Goal: Task Accomplishment & Management: Complete application form

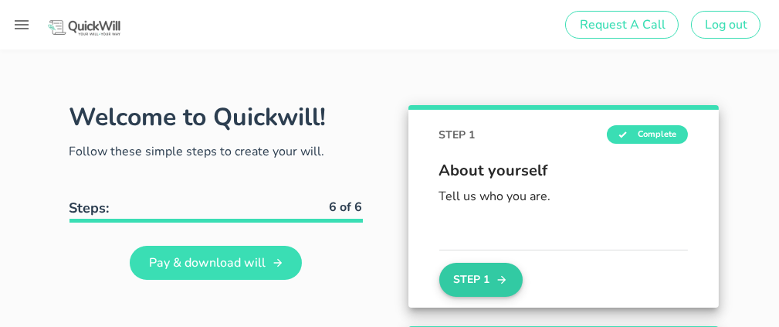
click at [489, 274] on button "Step 1" at bounding box center [480, 279] width 83 height 34
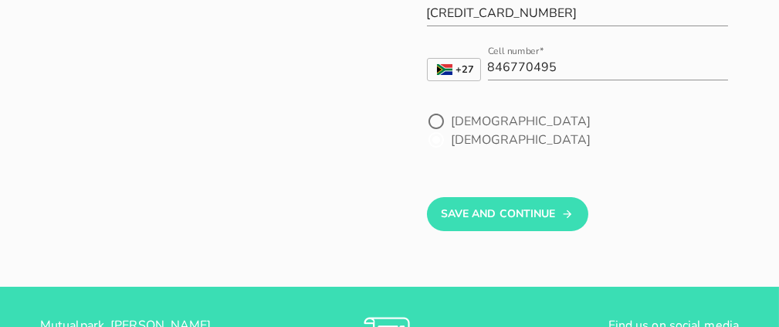
scroll to position [279, 0]
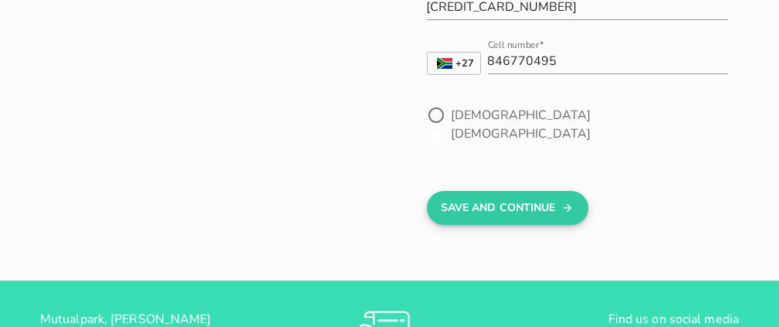
click at [503, 191] on button "Save And Continue" at bounding box center [507, 208] width 161 height 34
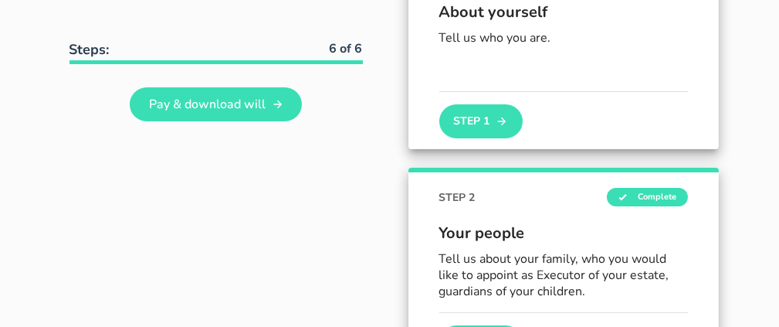
scroll to position [304, 0]
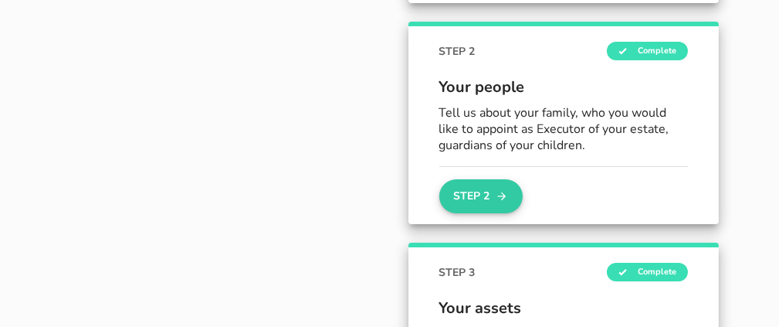
click at [485, 201] on button "Step 2" at bounding box center [480, 196] width 83 height 34
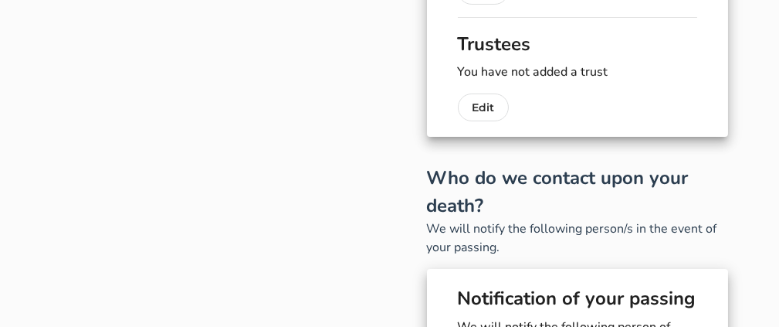
scroll to position [638, 0]
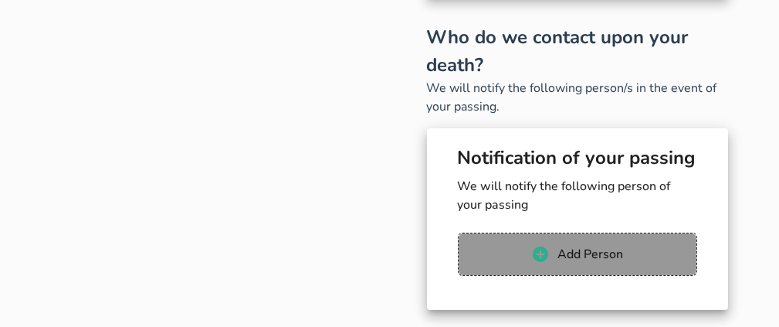
click at [579, 247] on span "Add Person" at bounding box center [589, 253] width 66 height 17
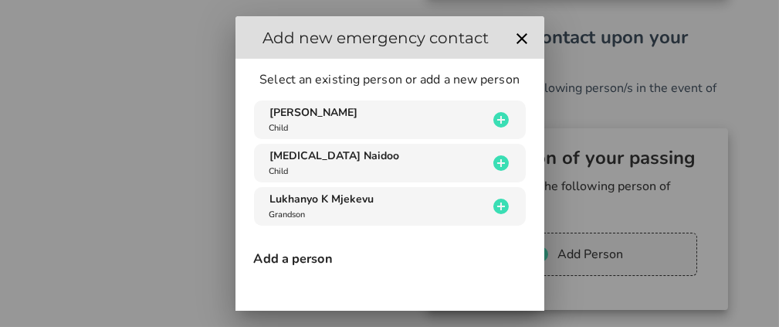
click at [286, 266] on h3 "Add a person" at bounding box center [390, 258] width 272 height 17
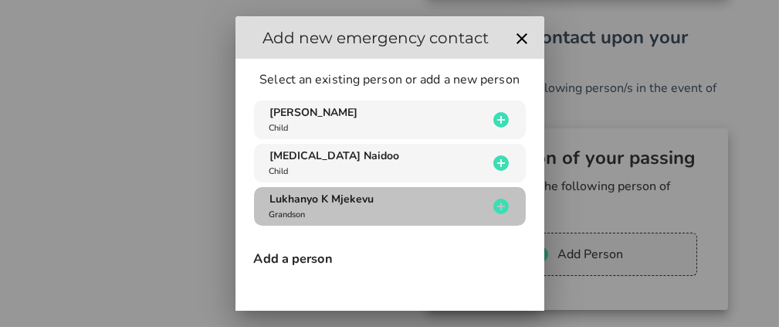
click at [493, 204] on icon "button" at bounding box center [500, 205] width 15 height 15
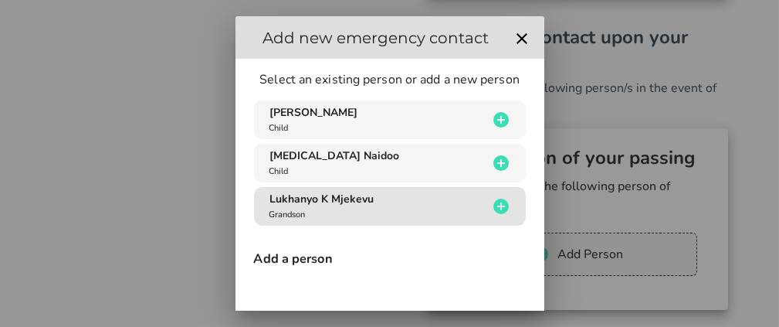
type input "Lukhanyo K"
type input "Mjekevu"
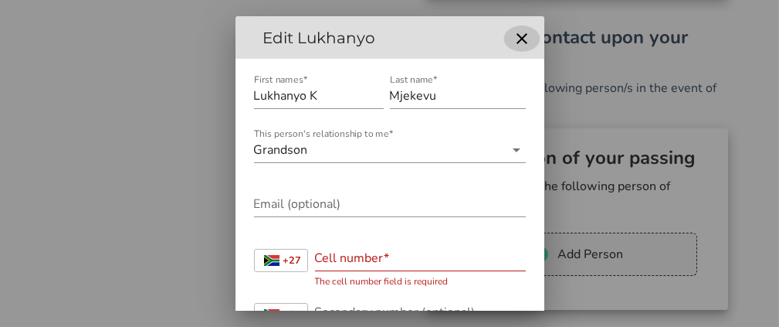
click at [516, 40] on icon "button" at bounding box center [521, 38] width 11 height 11
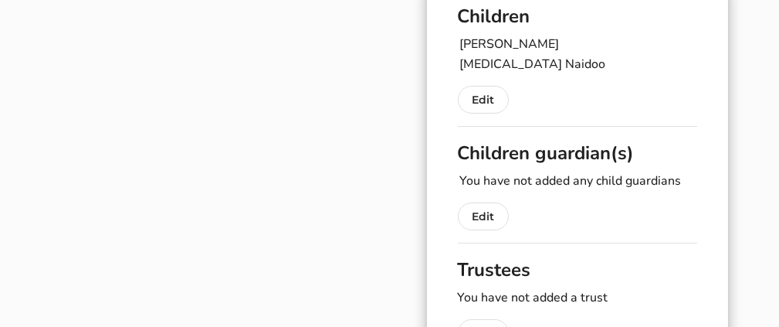
scroll to position [0, 0]
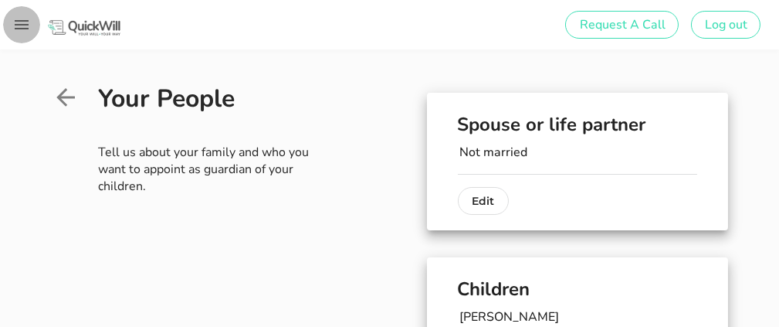
click at [18, 29] on icon "button" at bounding box center [21, 24] width 19 height 19
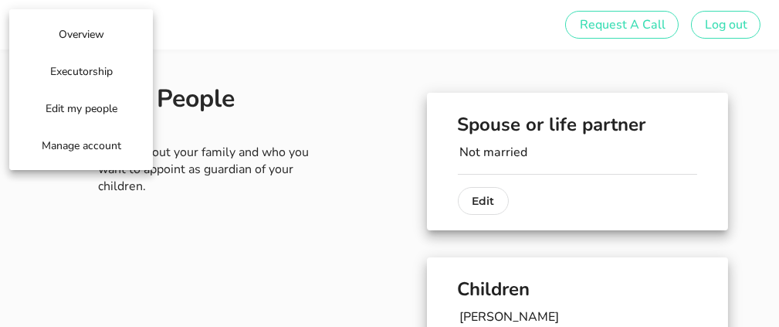
click at [111, 110] on span "Edit my people" at bounding box center [81, 108] width 80 height 15
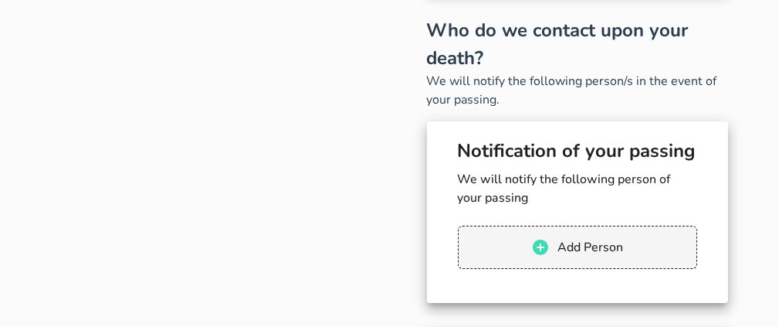
scroll to position [656, 0]
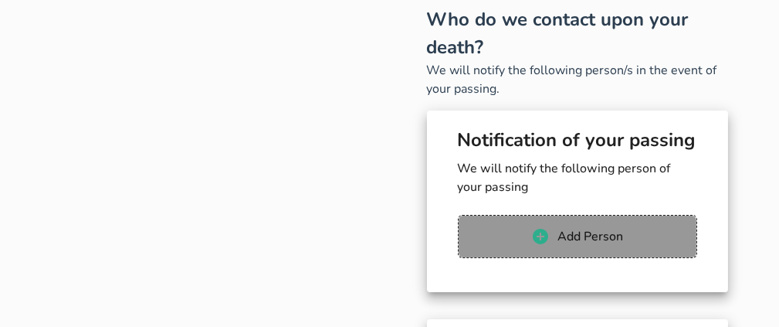
click at [614, 234] on span "Add Person" at bounding box center [589, 236] width 66 height 17
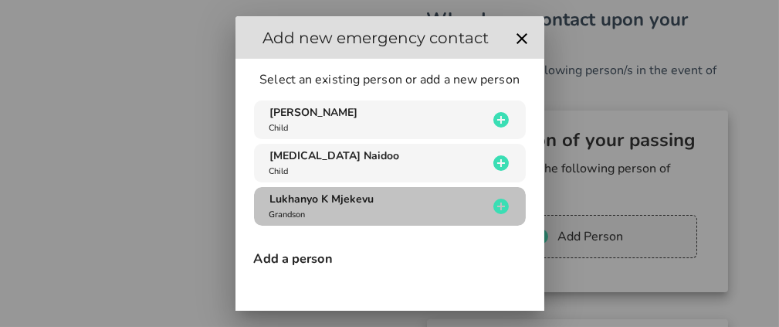
click at [401, 202] on div "Lukhanyo K Mjekevu Grandson" at bounding box center [377, 205] width 222 height 29
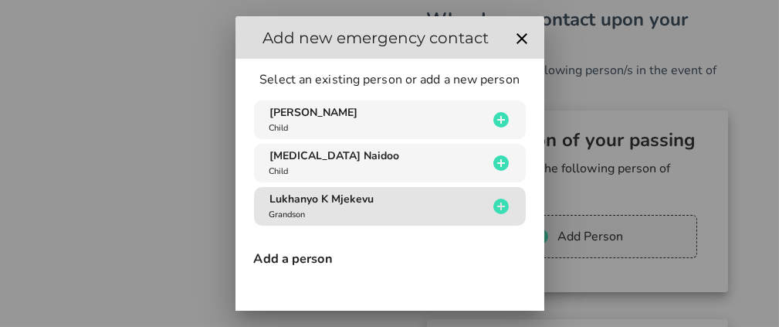
type input "Lukhanyo K"
type input "Mjekevu"
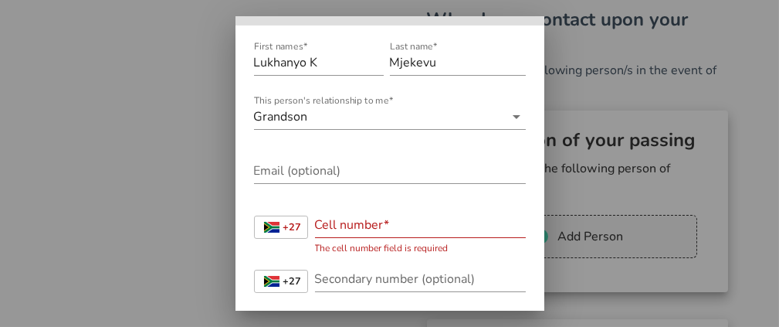
scroll to position [0, 0]
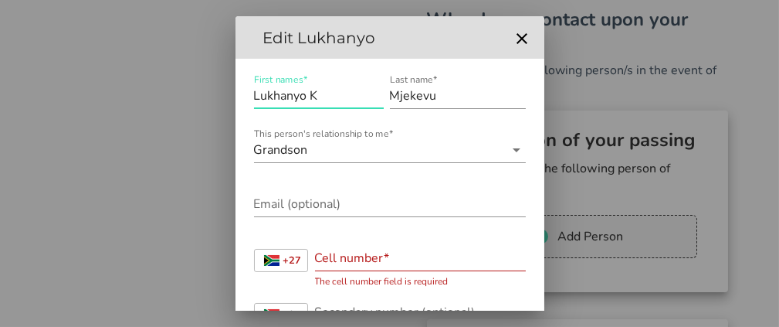
drag, startPoint x: 328, startPoint y: 99, endPoint x: 121, endPoint y: 95, distance: 206.9
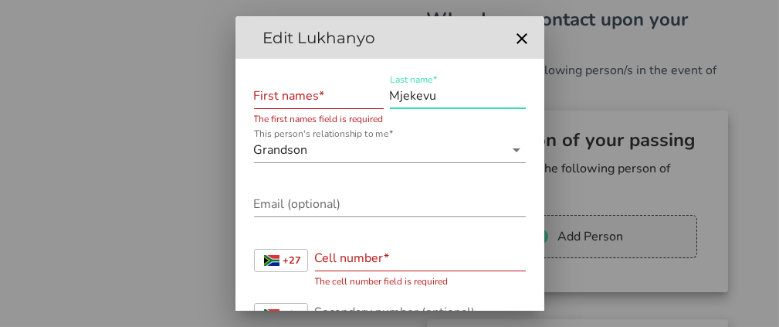
drag, startPoint x: 437, startPoint y: 96, endPoint x: 189, endPoint y: 93, distance: 247.8
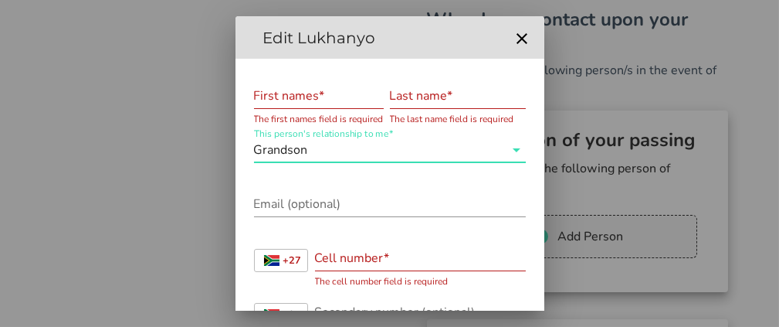
drag, startPoint x: 296, startPoint y: 163, endPoint x: 179, endPoint y: 157, distance: 117.5
drag, startPoint x: 311, startPoint y: 156, endPoint x: 144, endPoint y: 143, distance: 167.2
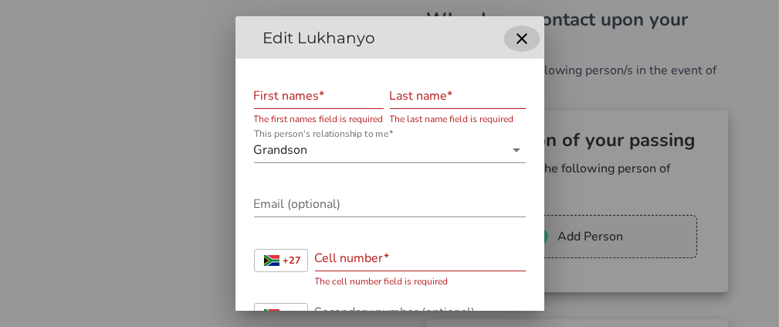
click at [513, 40] on icon "button" at bounding box center [522, 38] width 19 height 19
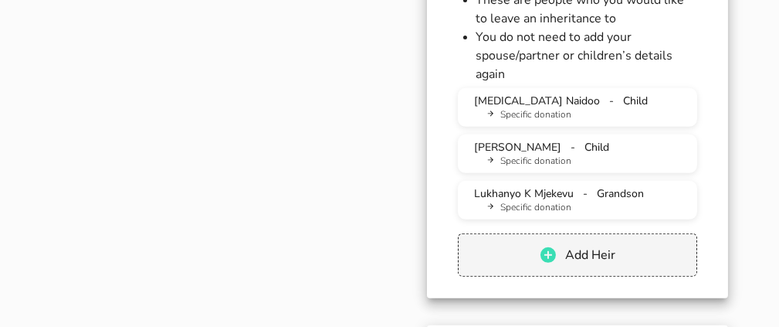
scroll to position [1428, 0]
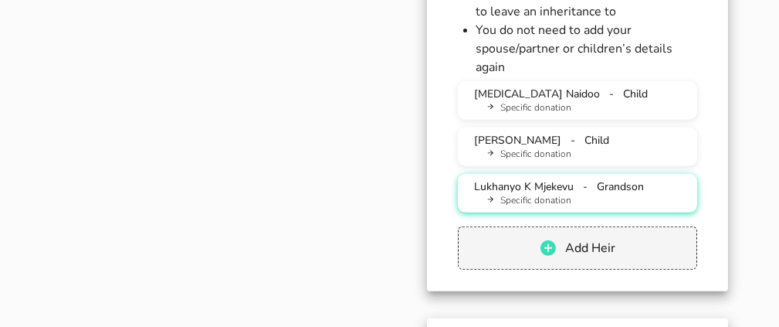
click at [507, 199] on li "Specific donation" at bounding box center [583, 201] width 202 height 14
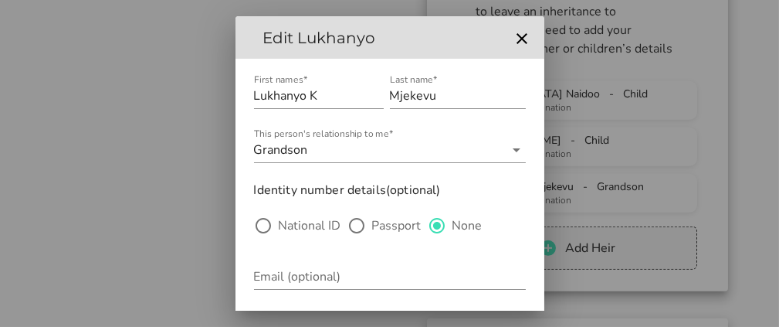
drag, startPoint x: 545, startPoint y: 180, endPoint x: 553, endPoint y: 233, distance: 53.9
click at [553, 233] on div at bounding box center [389, 163] width 779 height 327
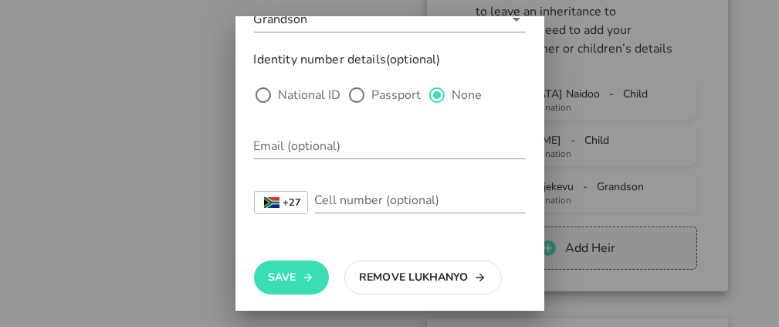
scroll to position [134, 0]
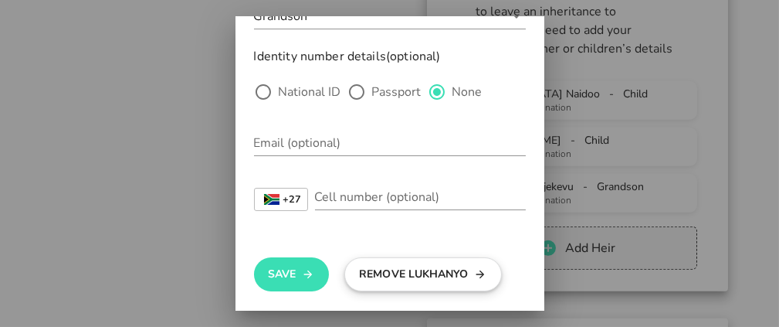
click at [431, 257] on button "Remove Lukhanyo" at bounding box center [422, 274] width 157 height 34
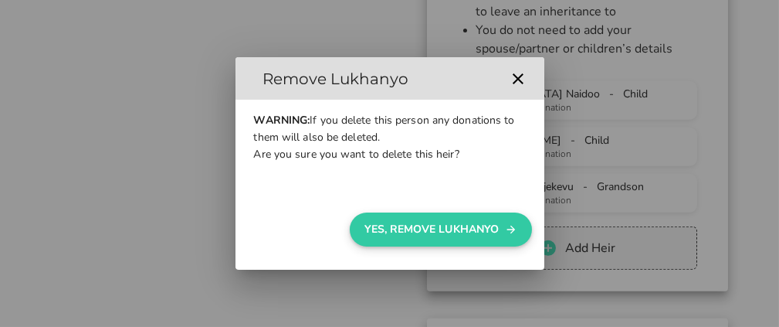
click at [434, 236] on button "Yes, Remove Lukhanyo" at bounding box center [440, 229] width 181 height 34
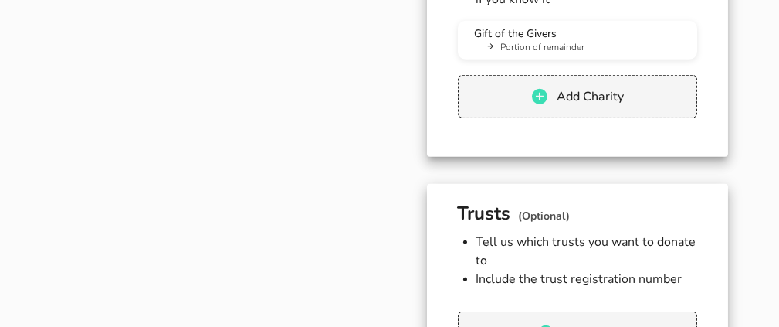
scroll to position [2069, 0]
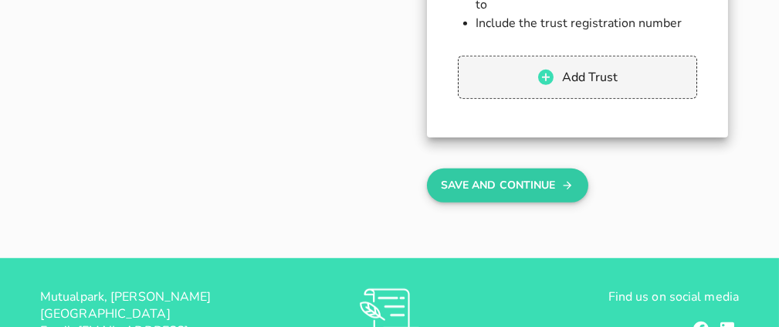
click at [504, 186] on button "Save And Continue" at bounding box center [507, 185] width 161 height 34
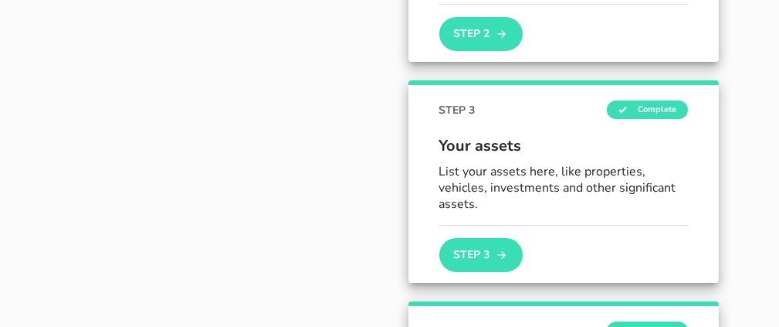
scroll to position [509, 0]
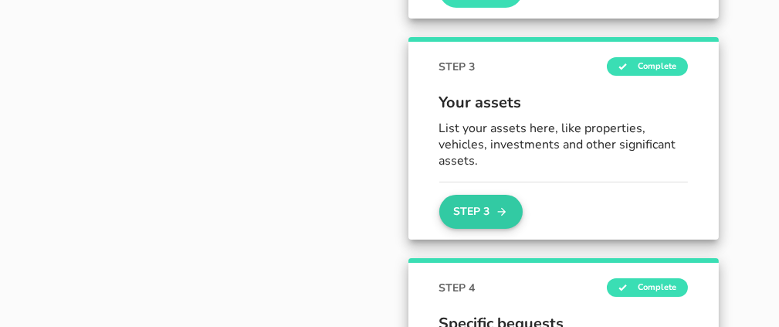
click at [472, 208] on button "Step 3" at bounding box center [480, 212] width 83 height 34
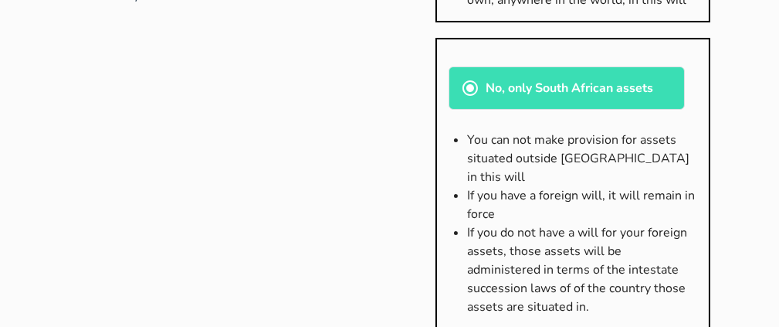
scroll to position [421, 0]
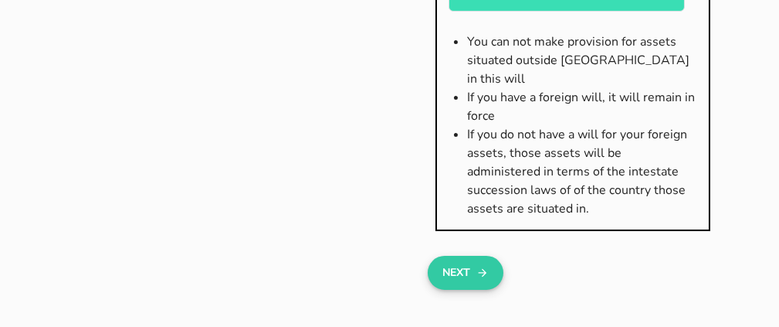
click at [459, 255] on button "Next" at bounding box center [465, 272] width 75 height 34
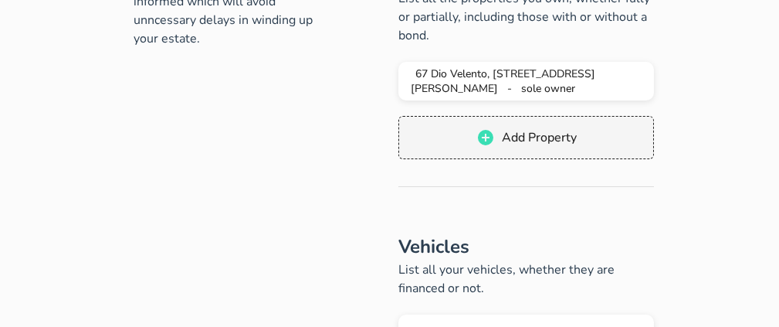
scroll to position [276, 0]
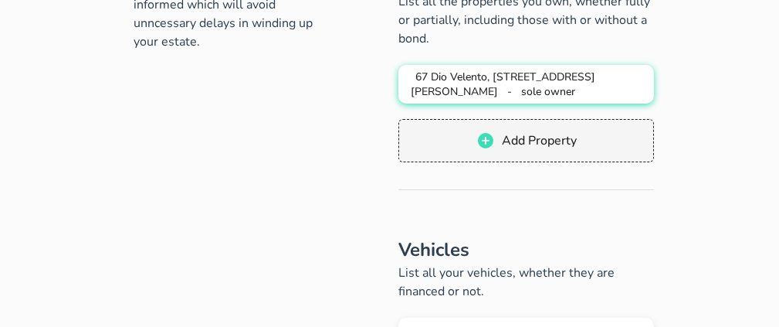
click at [449, 99] on div "67 Dio Velento, [STREET_ADDRESS][PERSON_NAME], 1709 - sole owner" at bounding box center [526, 83] width 231 height 29
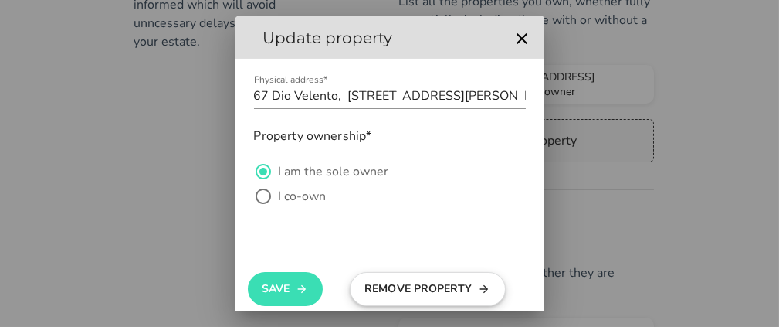
click at [406, 283] on button "Remove Property" at bounding box center [428, 289] width 156 height 34
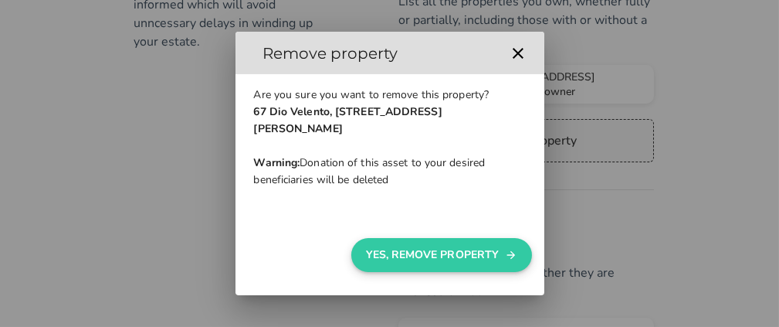
click at [407, 268] on button "Yes, Remove Property" at bounding box center [441, 255] width 180 height 34
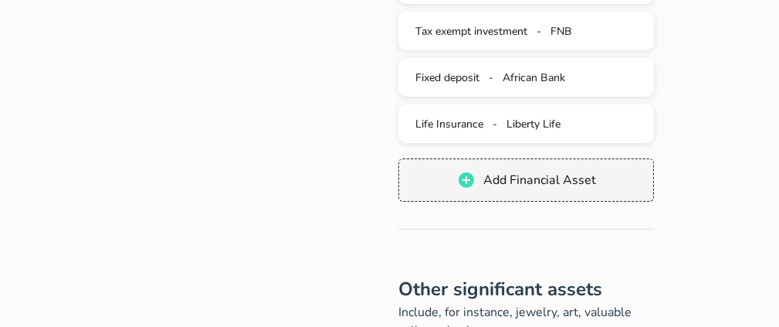
scroll to position [875, 0]
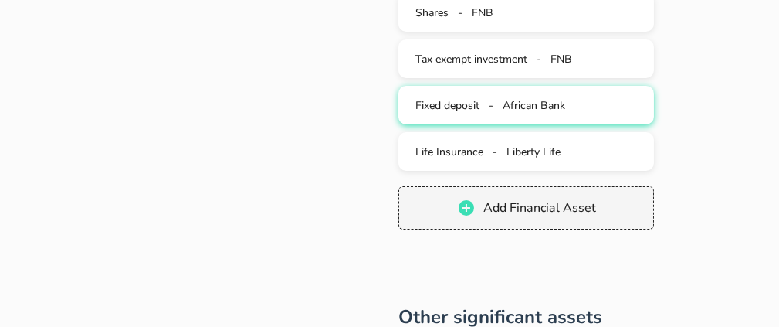
click at [525, 110] on span "African Bank" at bounding box center [534, 105] width 63 height 15
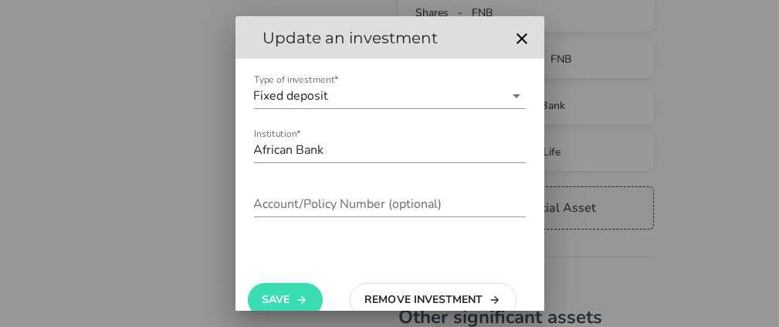
scroll to position [29, 0]
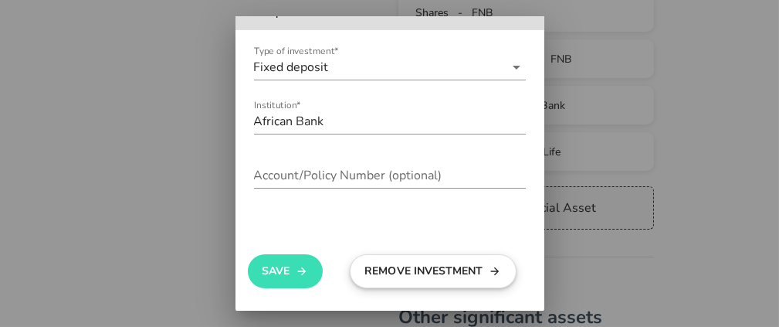
click at [444, 267] on button "Remove Investment" at bounding box center [433, 271] width 167 height 34
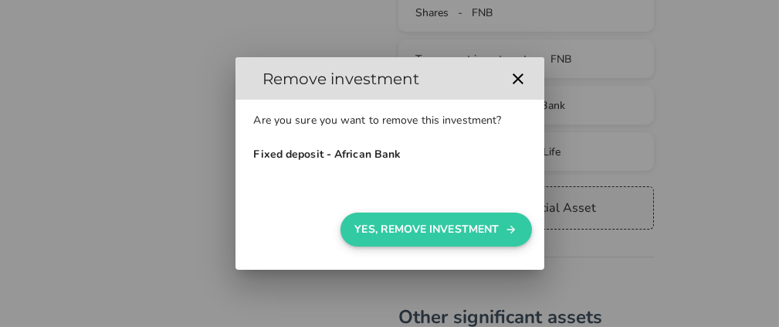
click at [442, 239] on button "Yes, Remove Investment" at bounding box center [435, 229] width 191 height 34
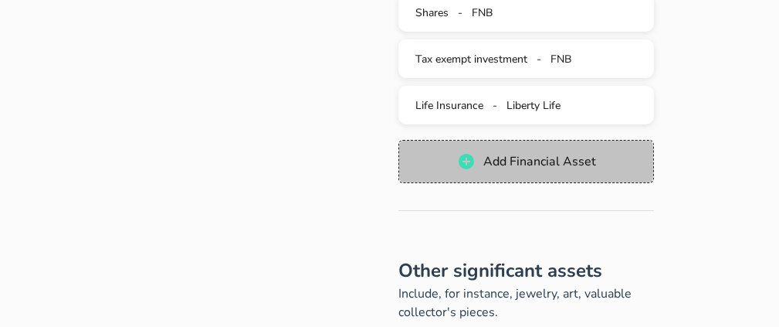
click at [543, 169] on button "Add Financial Asset" at bounding box center [525, 161] width 255 height 43
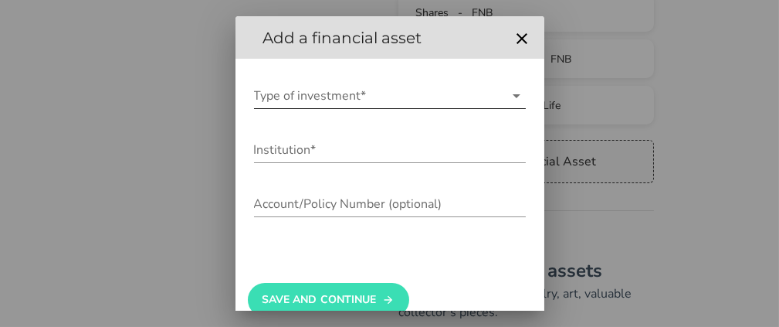
click at [318, 105] on input "Type of investment*" at bounding box center [379, 95] width 250 height 25
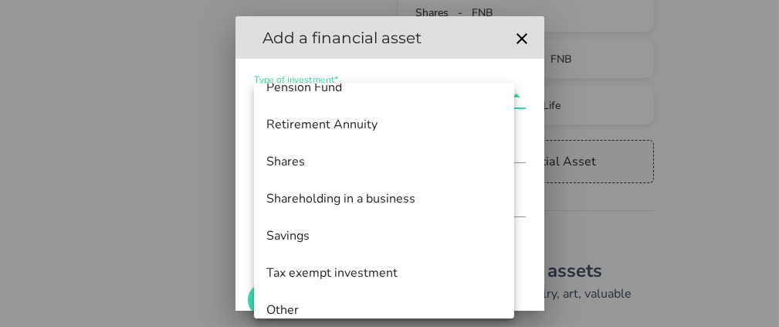
scroll to position [185, 0]
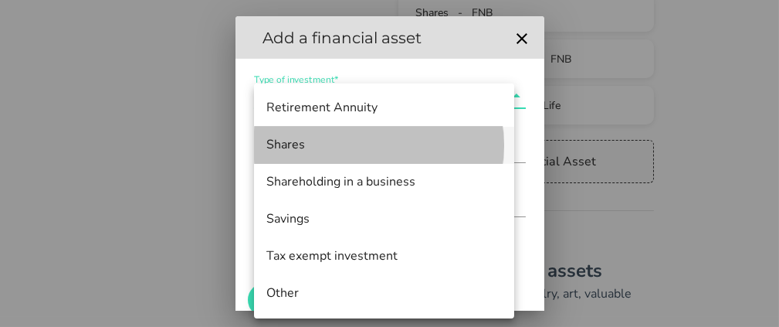
click at [340, 140] on div "Shares" at bounding box center [383, 144] width 235 height 15
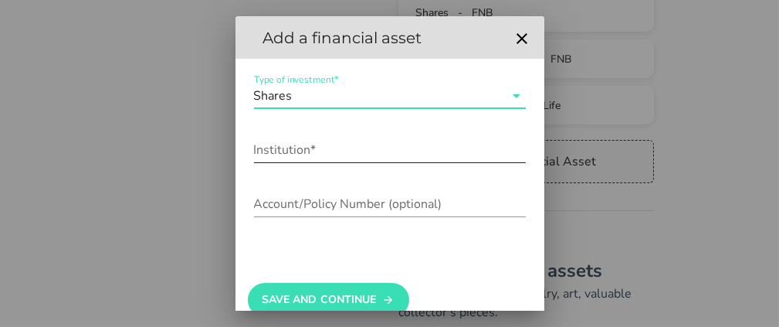
click at [327, 146] on input "Institution*" at bounding box center [390, 149] width 272 height 25
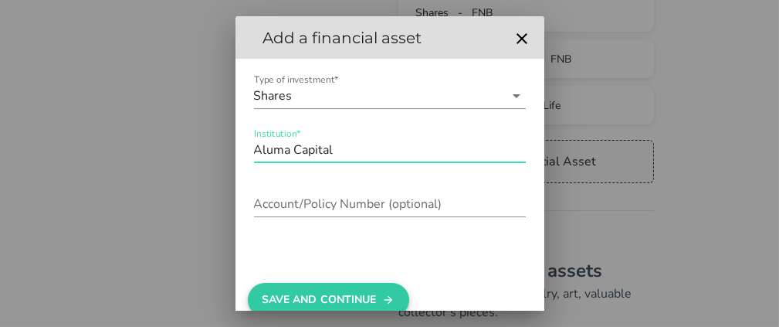
click at [332, 303] on button "Save And Continue" at bounding box center [328, 300] width 161 height 34
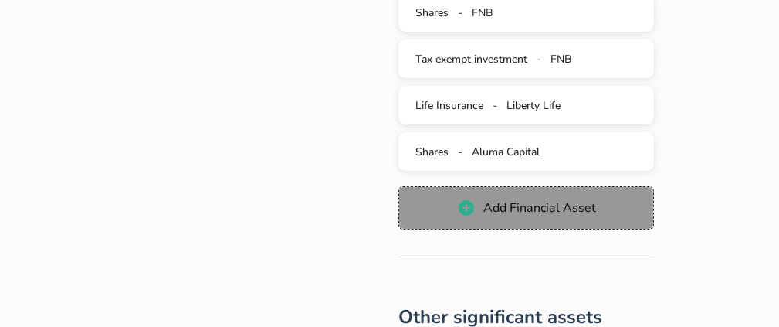
click at [564, 201] on span "Add Financial Asset" at bounding box center [538, 207] width 113 height 17
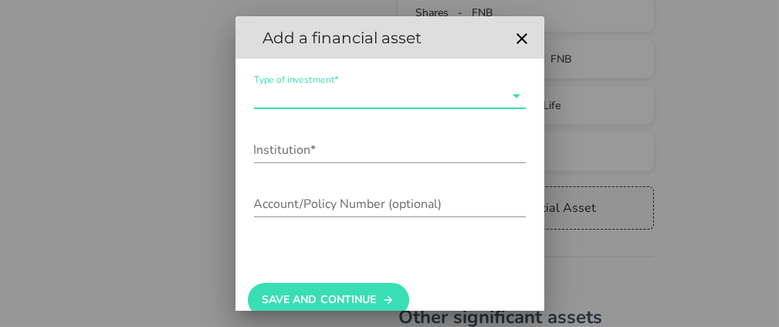
click at [336, 98] on input "Type of investment*" at bounding box center [379, 95] width 250 height 25
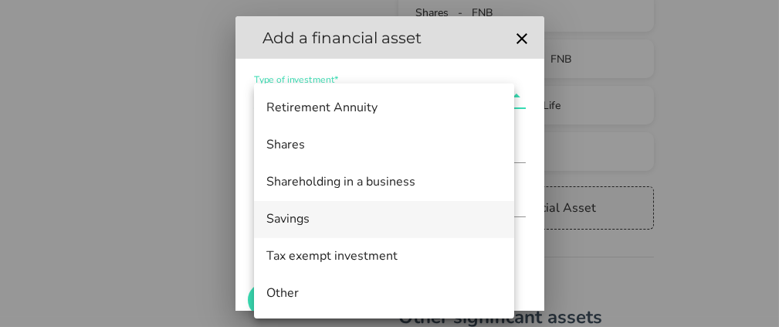
click at [412, 205] on div "Savings" at bounding box center [383, 218] width 235 height 33
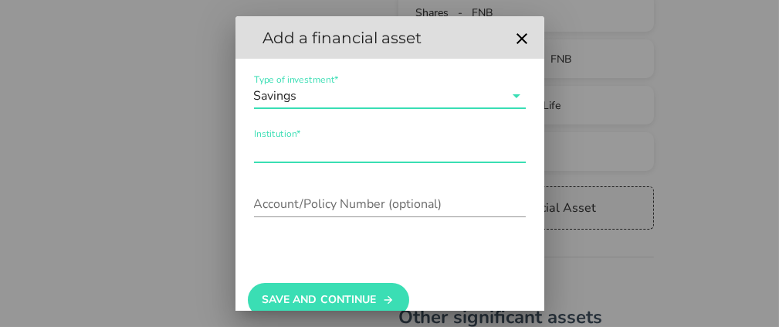
click at [318, 144] on input "Institution*" at bounding box center [390, 149] width 272 height 25
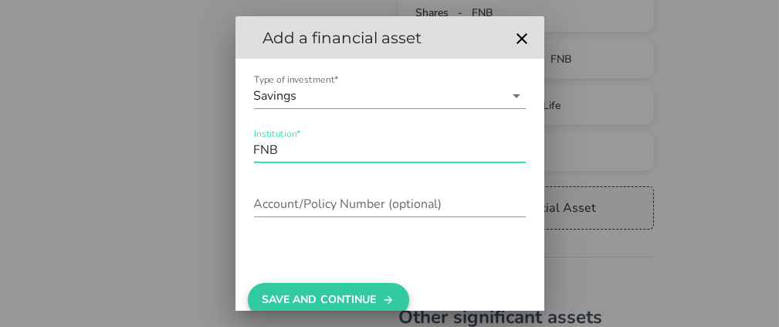
type input "FNB"
click at [353, 290] on button "Save And Continue" at bounding box center [328, 300] width 161 height 34
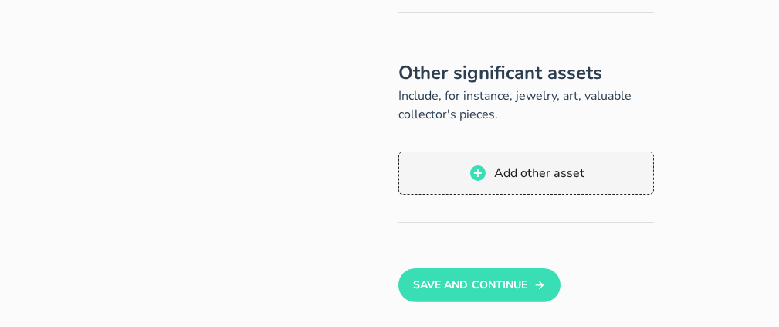
scroll to position [1143, 0]
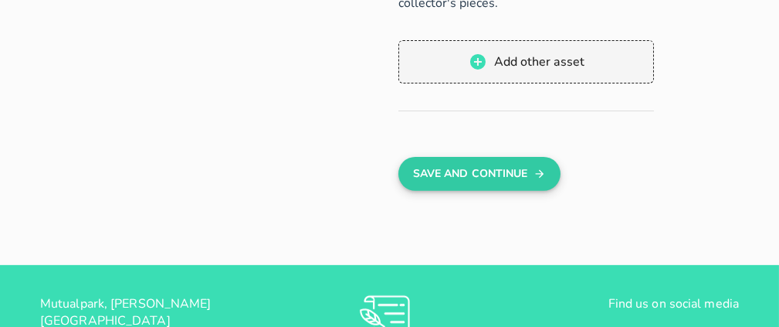
click at [486, 184] on button "Save And Continue" at bounding box center [478, 174] width 161 height 34
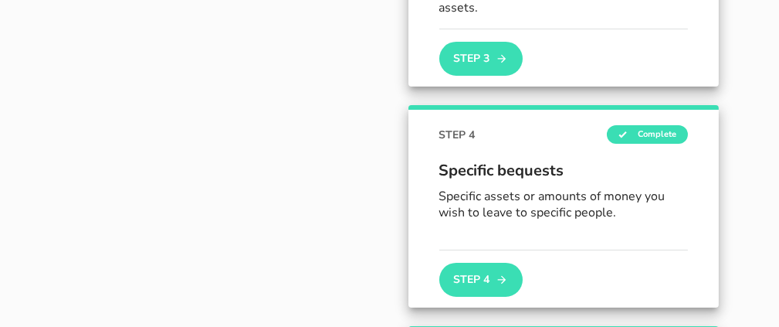
scroll to position [725, 0]
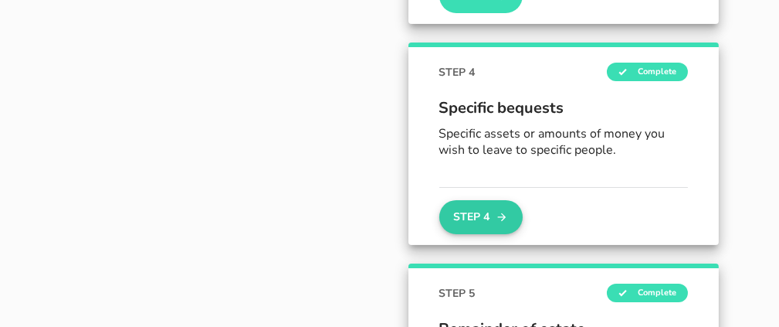
click at [476, 200] on button "Step 4" at bounding box center [480, 217] width 83 height 34
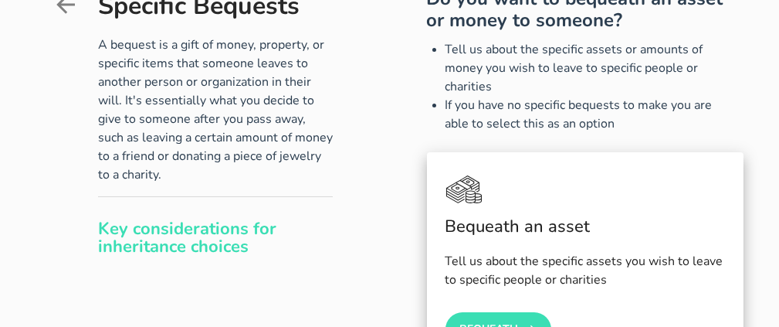
scroll to position [218, 0]
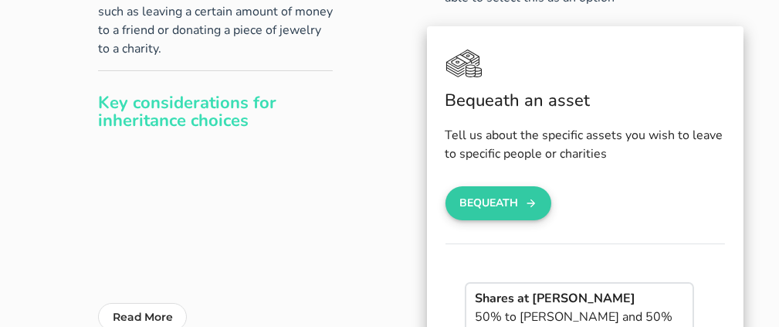
click at [503, 205] on button "Bequeath" at bounding box center [498, 203] width 107 height 34
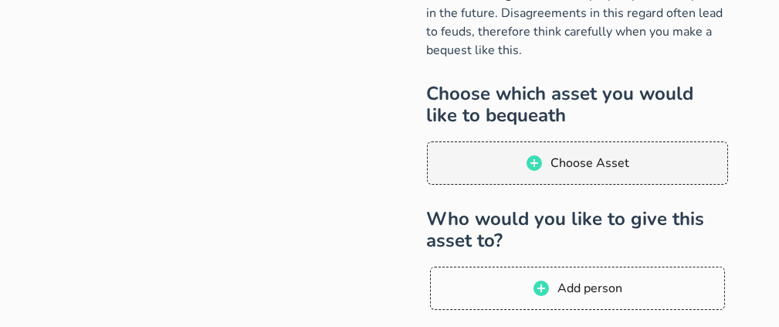
scroll to position [225, 0]
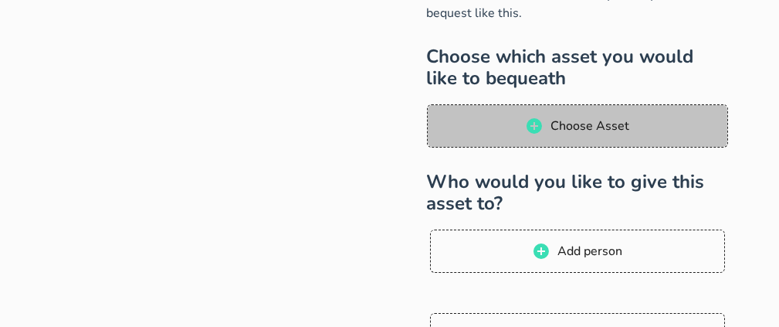
click at [589, 137] on button "Choose Asset" at bounding box center [577, 125] width 301 height 43
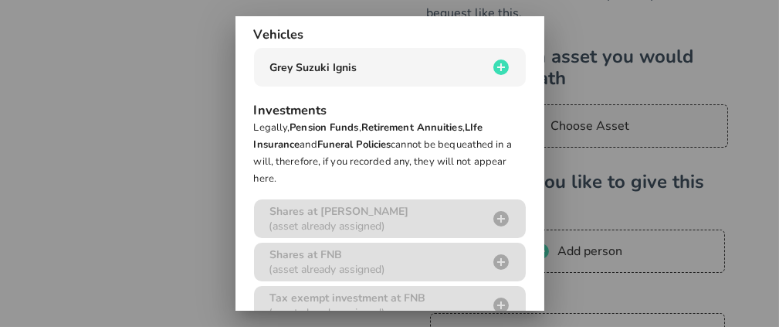
scroll to position [39, 0]
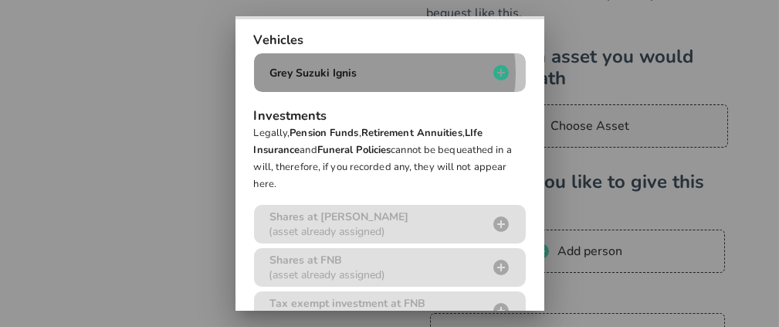
click at [493, 70] on icon "button" at bounding box center [500, 72] width 15 height 15
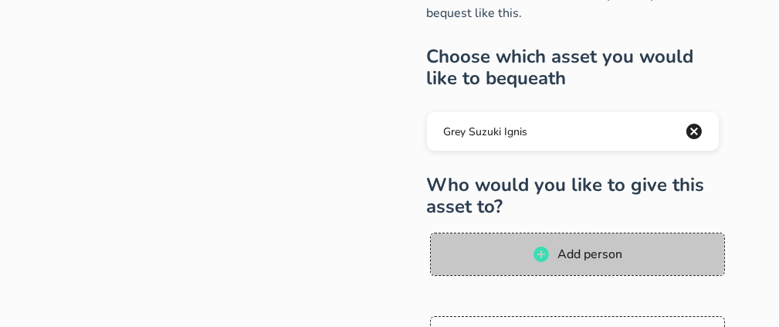
click at [564, 256] on span "Add person" at bounding box center [590, 253] width 66 height 17
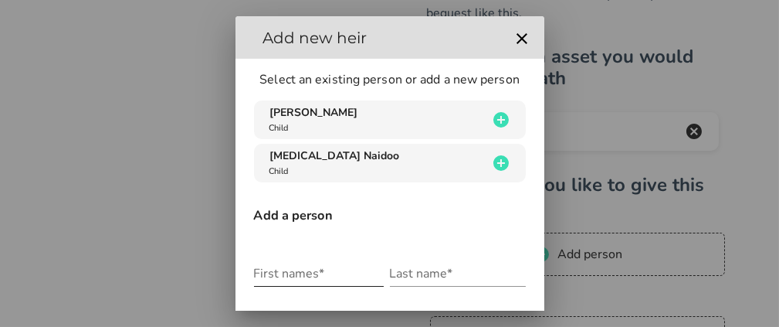
click at [323, 269] on input "First names*" at bounding box center [319, 273] width 130 height 25
type input "Lukhanyo"
click at [410, 274] on input "Last name*" at bounding box center [458, 273] width 136 height 25
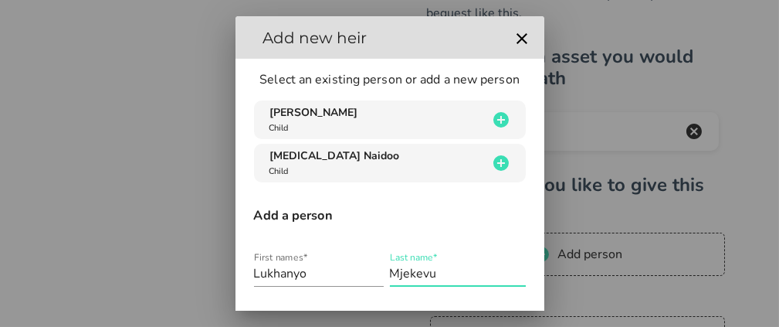
type input "Mjekevu"
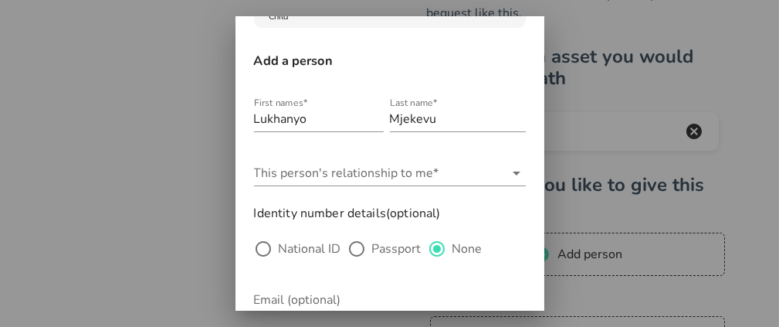
scroll to position [157, 0]
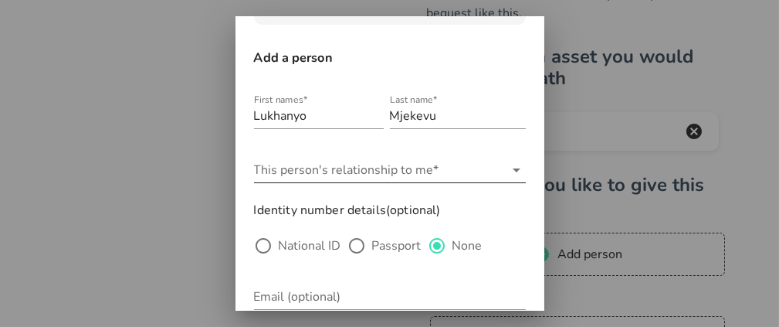
click at [507, 173] on icon at bounding box center [516, 170] width 19 height 19
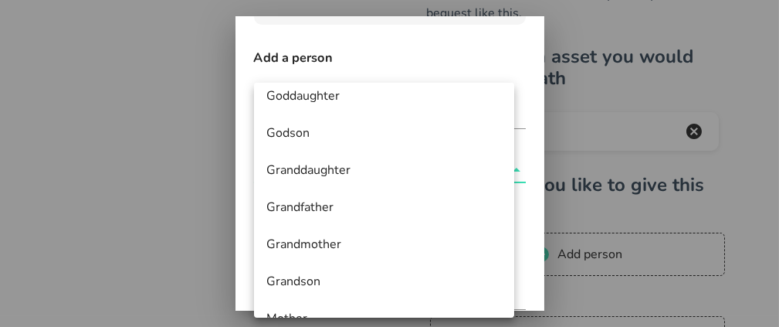
scroll to position [458, 0]
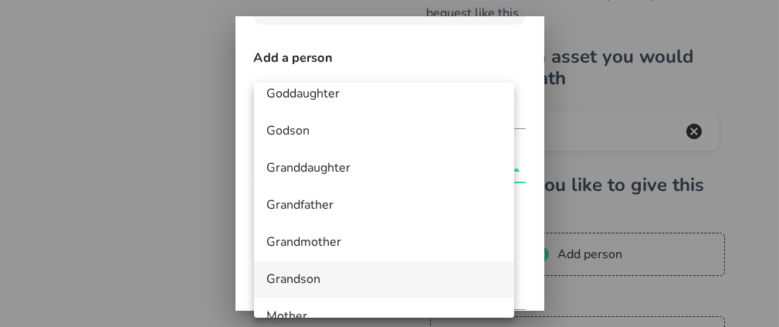
click at [326, 281] on div "Grandson" at bounding box center [383, 279] width 235 height 15
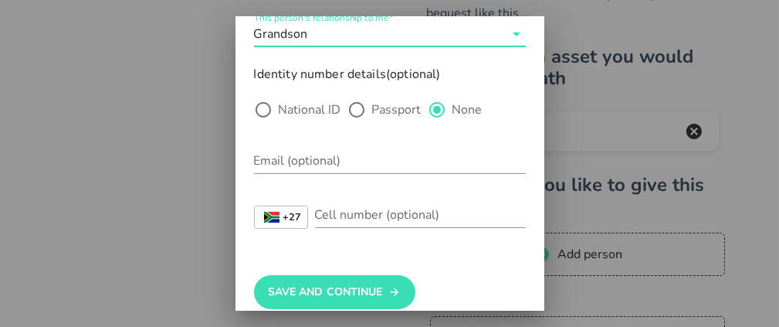
scroll to position [314, 0]
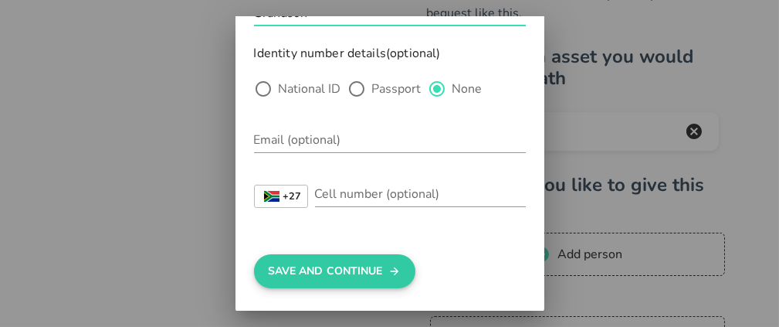
click at [330, 269] on button "Save And Continue" at bounding box center [334, 271] width 161 height 34
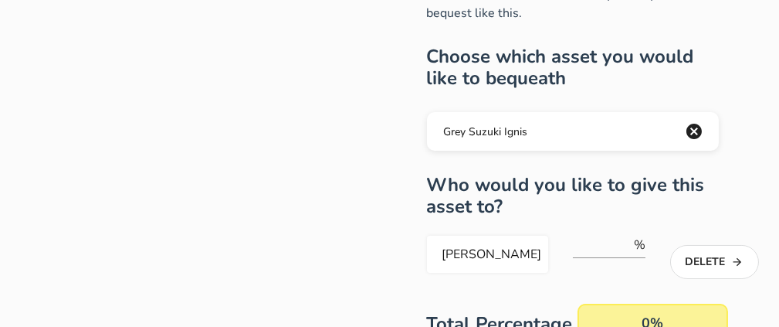
scroll to position [0, 0]
click at [647, 236] on div "Lukhanyo Mjekevu % Delete" at bounding box center [573, 257] width 292 height 45
click at [619, 247] on input "-1" at bounding box center [602, 244] width 59 height 25
click at [624, 235] on input "-1" at bounding box center [602, 244] width 59 height 25
click at [624, 240] on input "0" at bounding box center [602, 244] width 59 height 25
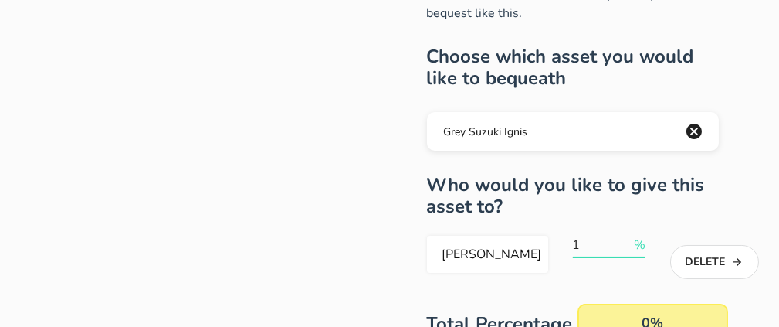
click at [624, 240] on input "1" at bounding box center [602, 244] width 59 height 25
click at [624, 239] on input "4" at bounding box center [602, 244] width 59 height 25
drag, startPoint x: 580, startPoint y: 242, endPoint x: 558, endPoint y: 245, distance: 22.5
click at [558, 245] on div "Lukhanyo Mjekevu 4 % Delete" at bounding box center [573, 257] width 292 height 45
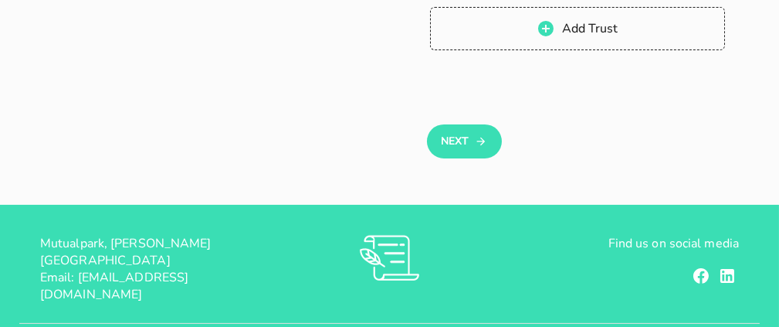
scroll to position [787, 0]
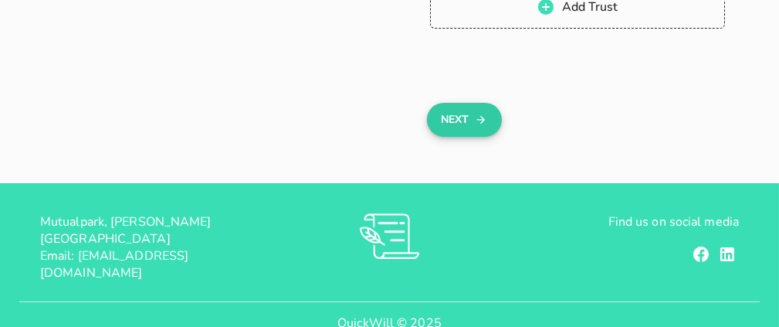
type input "100"
click at [458, 133] on button "Next" at bounding box center [464, 120] width 75 height 34
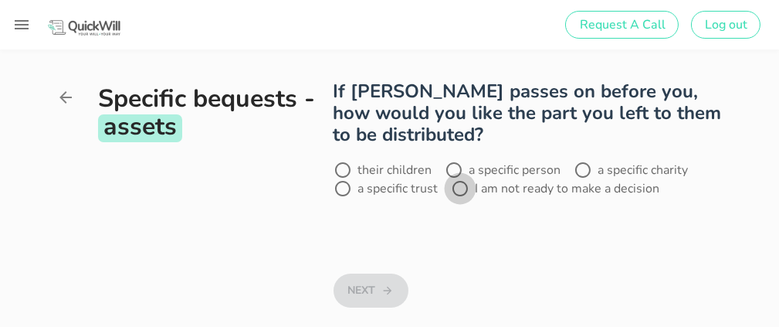
click at [469, 188] on div at bounding box center [460, 188] width 26 height 26
radio input "true"
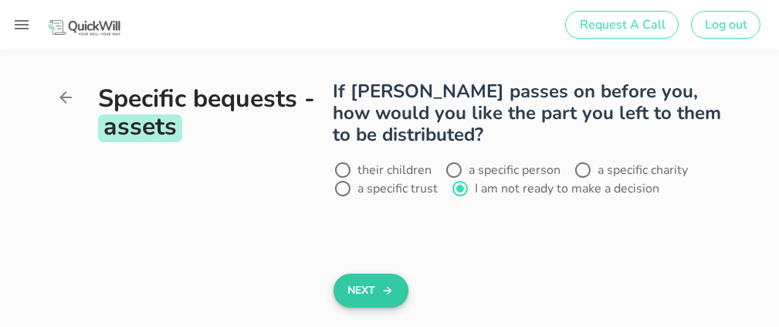
click at [367, 298] on button "Next" at bounding box center [370, 290] width 75 height 34
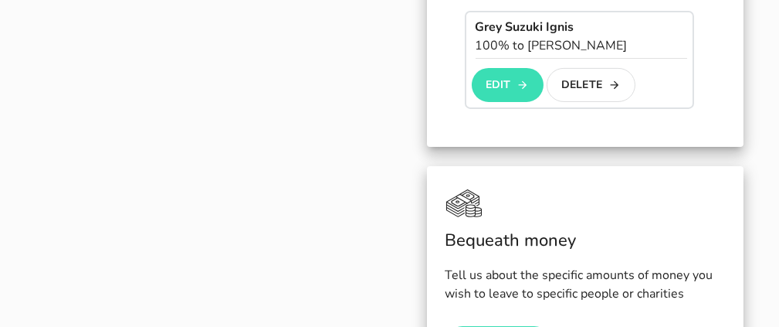
scroll to position [989, 0]
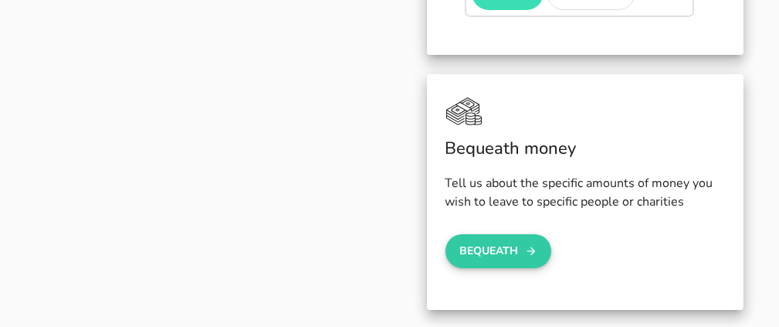
click at [501, 254] on button "Bequeath" at bounding box center [498, 251] width 107 height 34
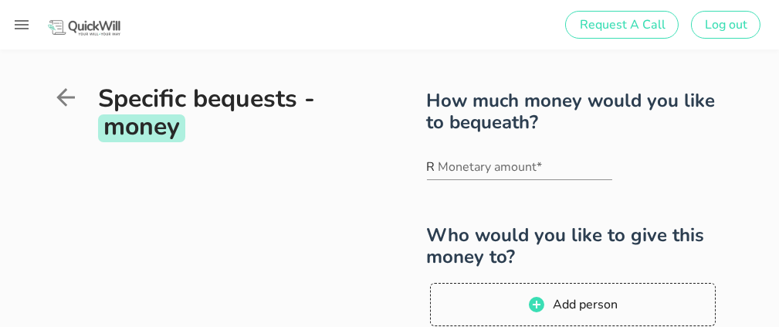
click at [69, 103] on icon at bounding box center [66, 97] width 28 height 28
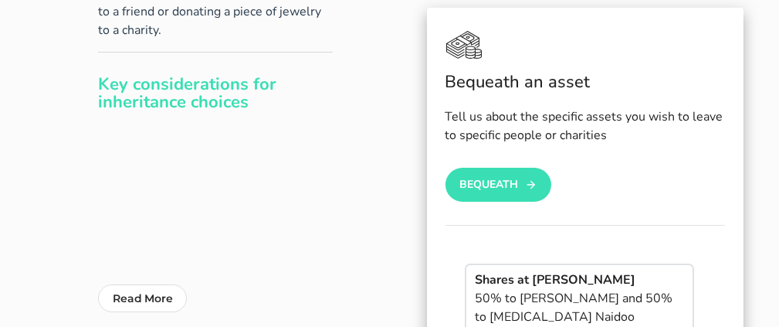
scroll to position [283, 0]
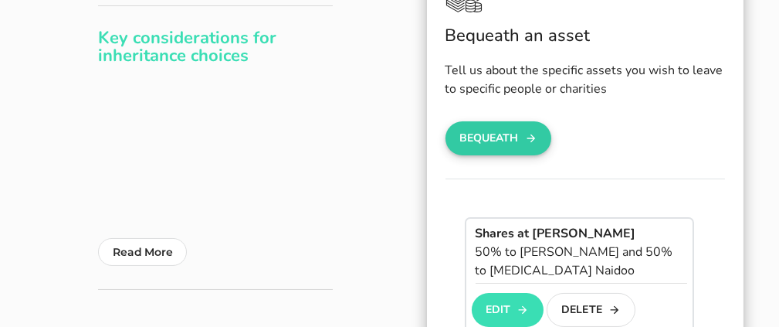
click at [500, 145] on button "Bequeath" at bounding box center [498, 138] width 107 height 34
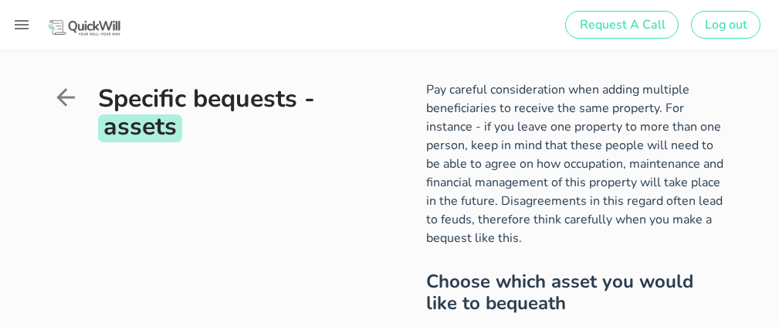
click at [64, 102] on icon at bounding box center [65, 97] width 19 height 19
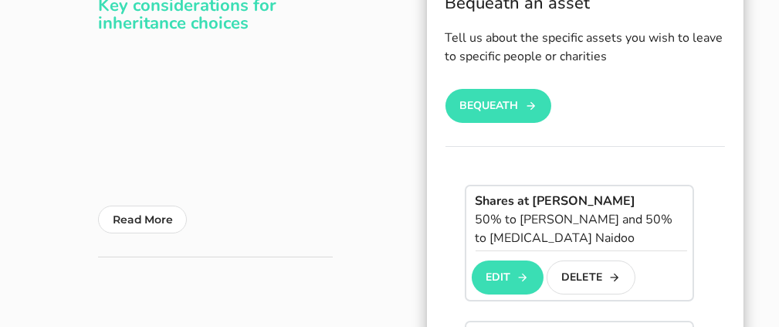
scroll to position [255, 0]
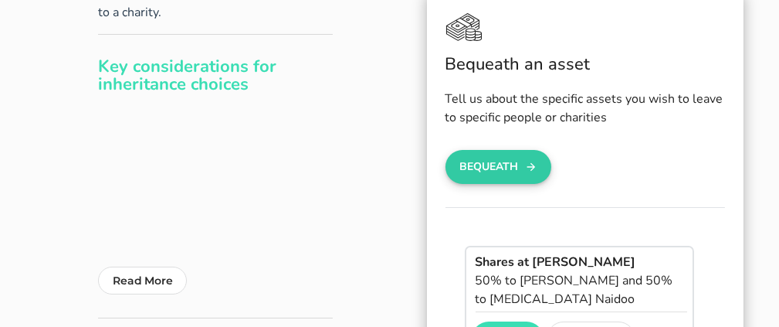
click at [495, 167] on button "Bequeath" at bounding box center [498, 167] width 107 height 34
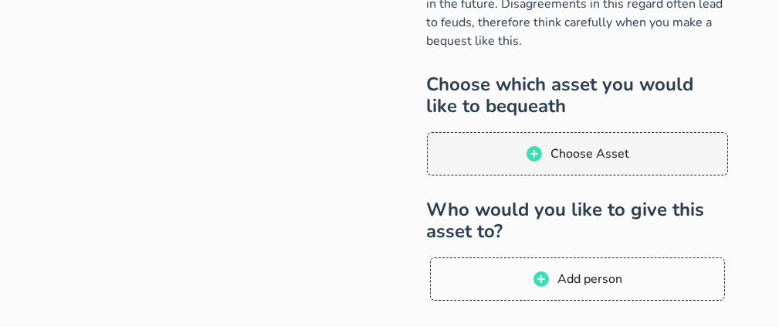
scroll to position [226, 0]
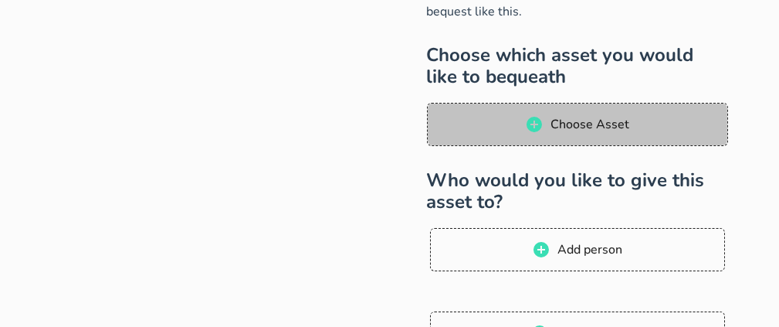
click at [608, 124] on span "Choose Asset" at bounding box center [590, 124] width 80 height 17
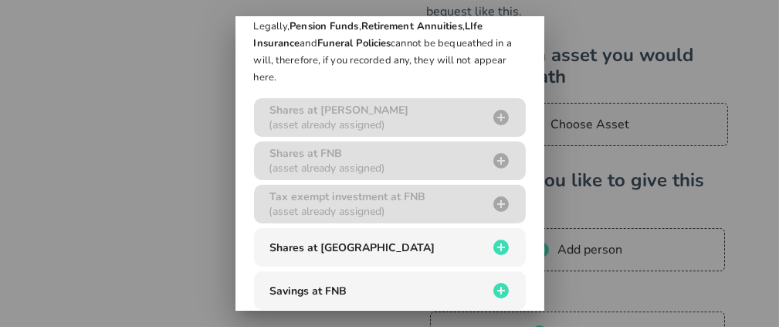
scroll to position [172, 0]
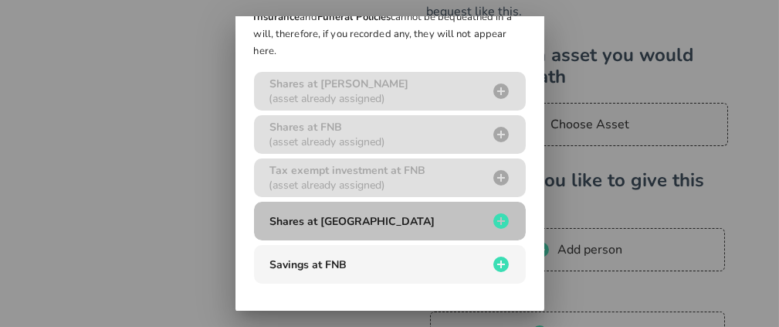
click at [496, 214] on icon "button" at bounding box center [501, 220] width 19 height 19
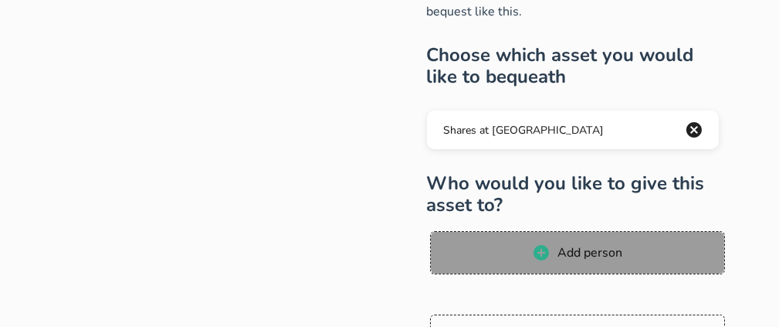
click at [579, 251] on span "Add person" at bounding box center [590, 252] width 66 height 17
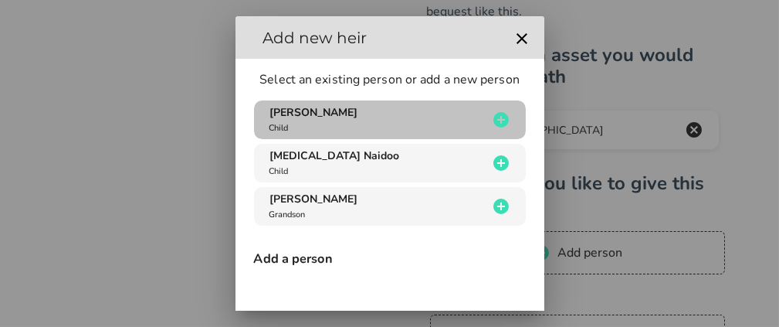
click at [438, 120] on div "[PERSON_NAME] Child" at bounding box center [377, 119] width 222 height 29
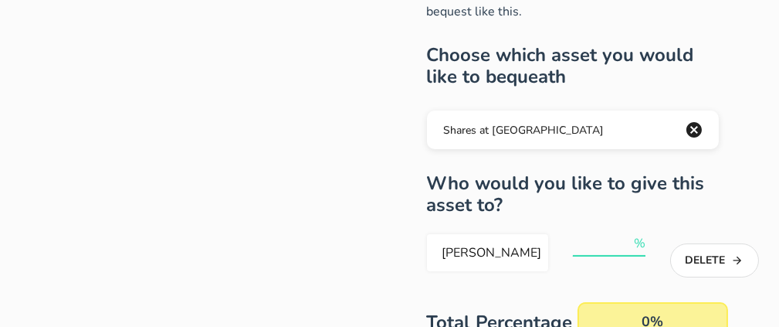
click at [614, 245] on input "number" at bounding box center [602, 243] width 59 height 25
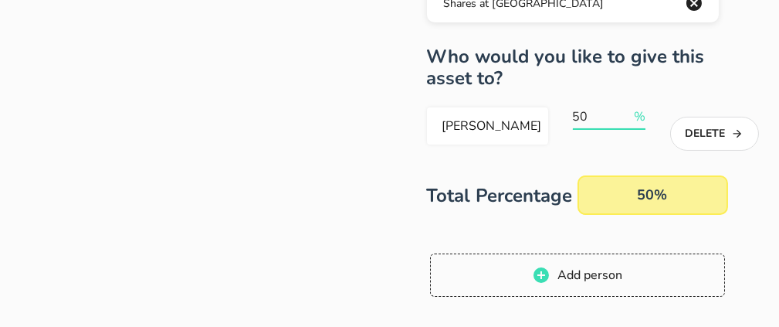
scroll to position [365, 0]
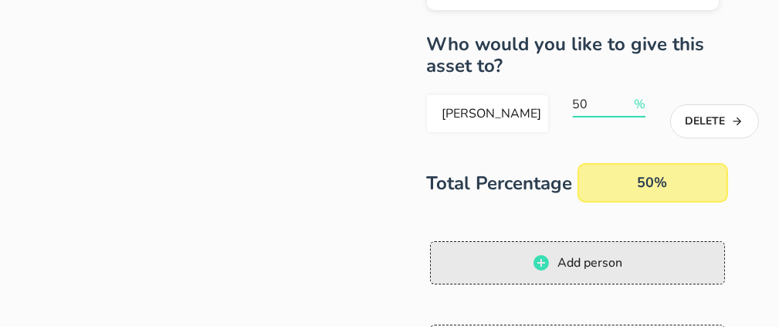
type input "50"
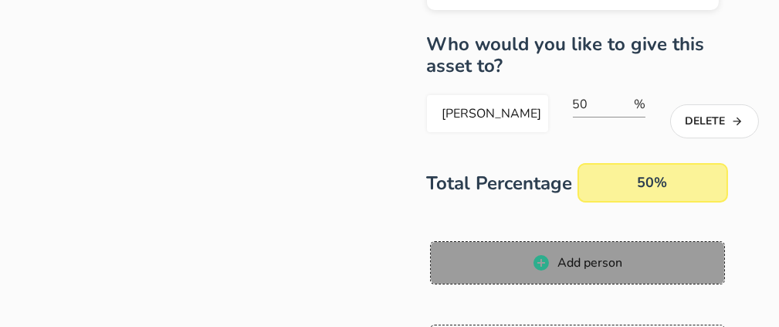
click at [602, 260] on span "Add person" at bounding box center [590, 262] width 66 height 17
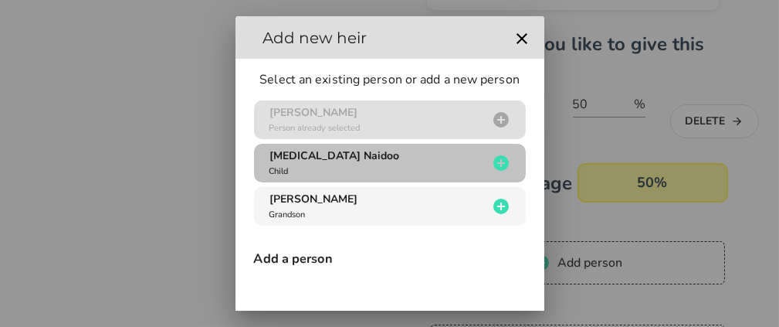
click at [398, 164] on div "[MEDICAL_DATA] Naidoo Child" at bounding box center [377, 162] width 222 height 29
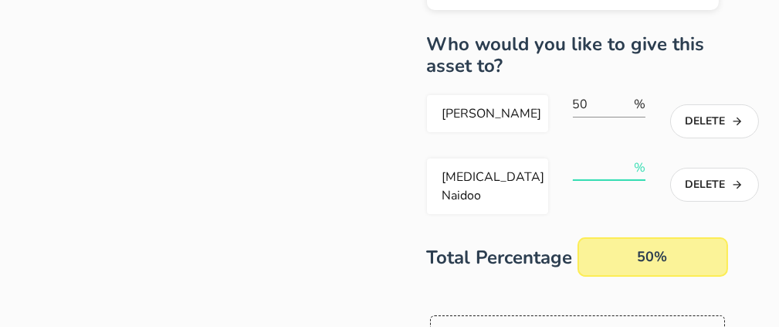
click at [618, 164] on input "number" at bounding box center [602, 167] width 59 height 25
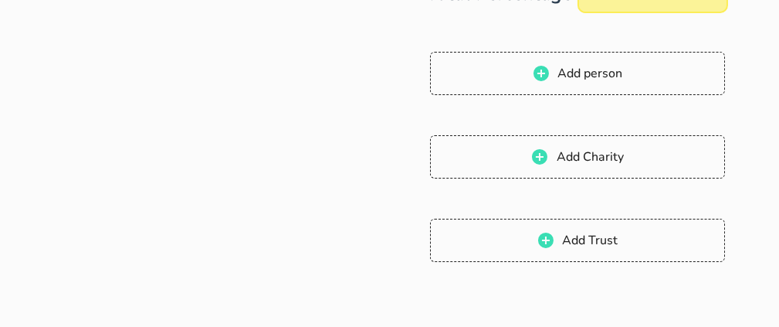
scroll to position [792, 0]
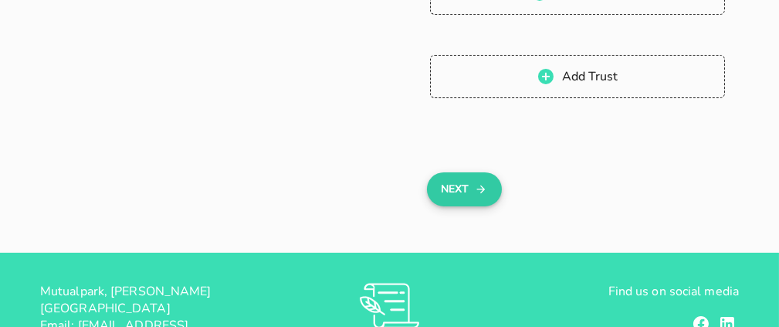
type input "50"
click at [463, 178] on button "Next" at bounding box center [464, 189] width 75 height 34
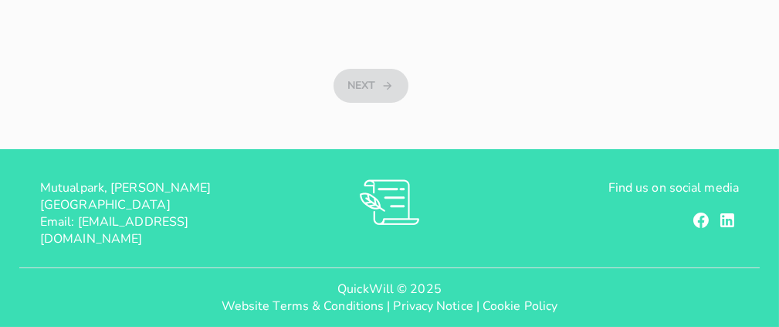
scroll to position [0, 0]
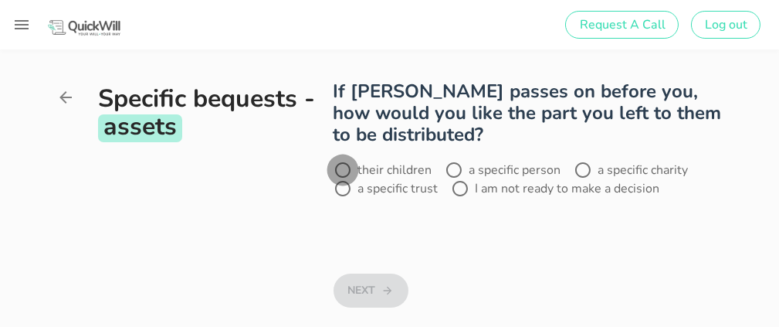
click at [336, 168] on div at bounding box center [343, 170] width 26 height 26
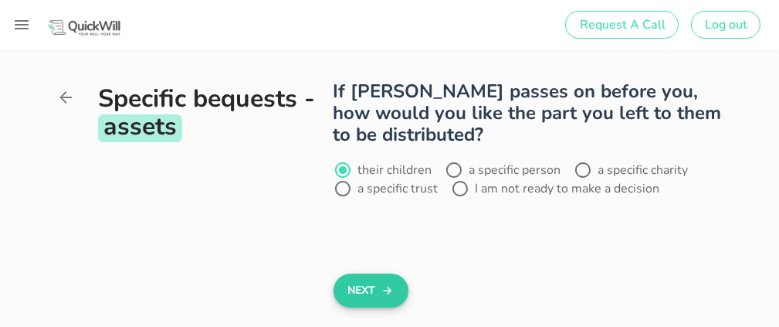
click at [376, 292] on button "Next" at bounding box center [370, 290] width 75 height 34
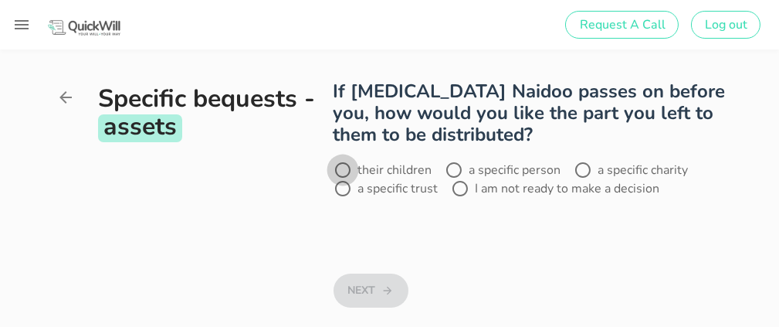
click at [341, 164] on div at bounding box center [343, 170] width 26 height 26
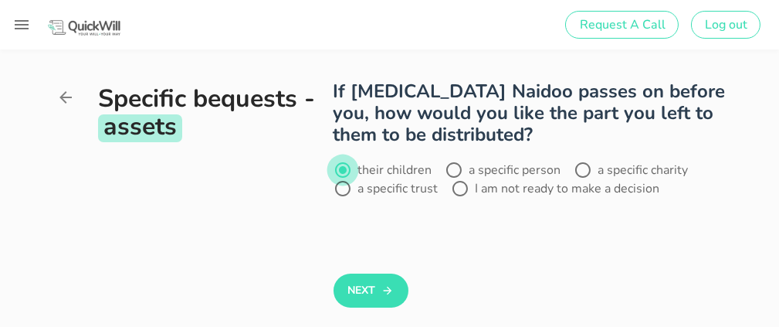
radio input "true"
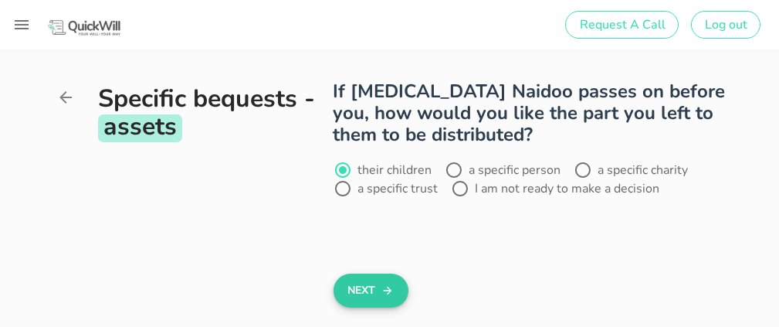
click at [372, 294] on button "Next" at bounding box center [370, 290] width 75 height 34
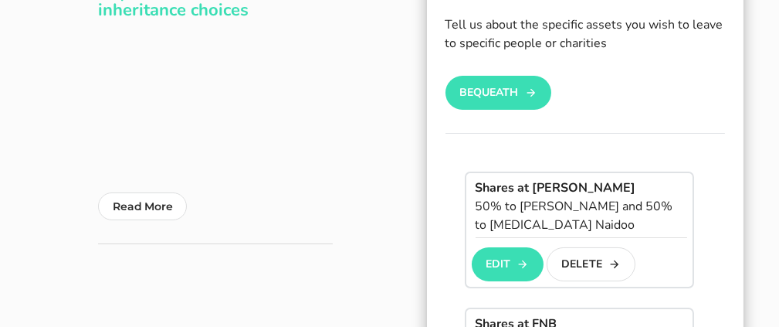
scroll to position [323, 0]
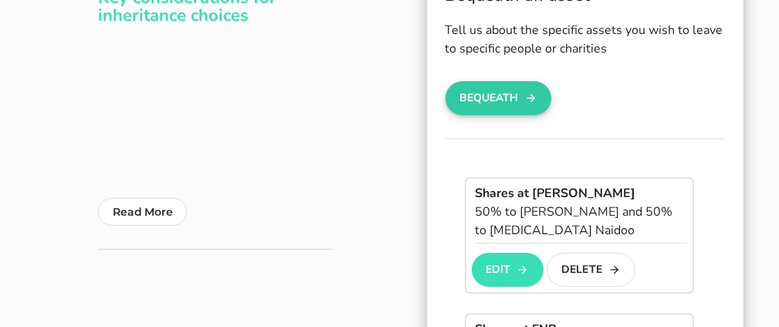
click at [502, 99] on button "Bequeath" at bounding box center [498, 98] width 107 height 34
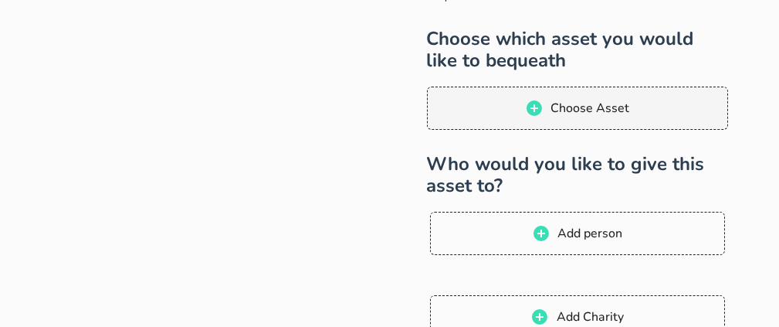
scroll to position [252, 0]
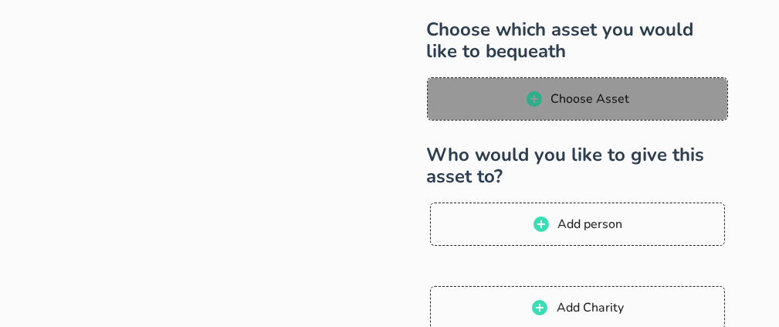
click at [608, 105] on span "Choose Asset" at bounding box center [590, 98] width 80 height 17
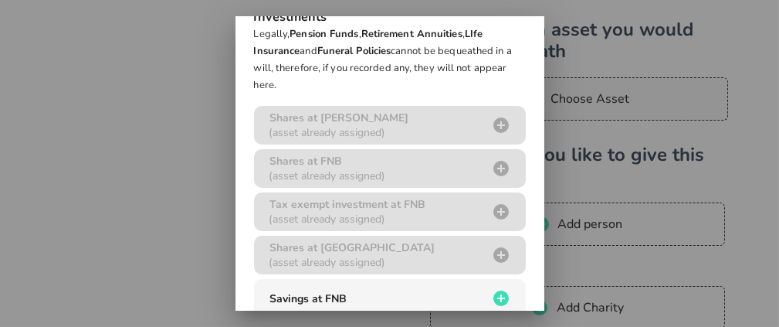
scroll to position [172, 0]
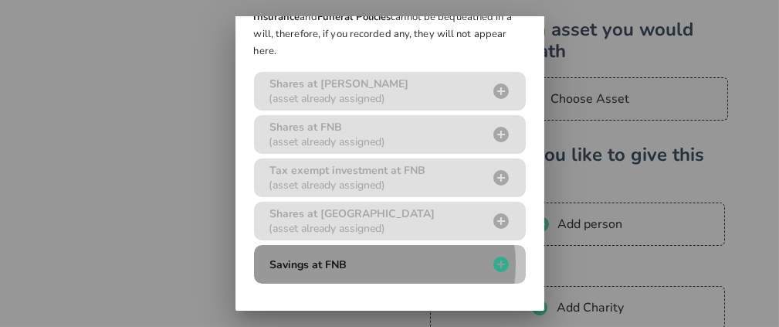
click at [406, 266] on div "Savings at FNB" at bounding box center [377, 264] width 222 height 15
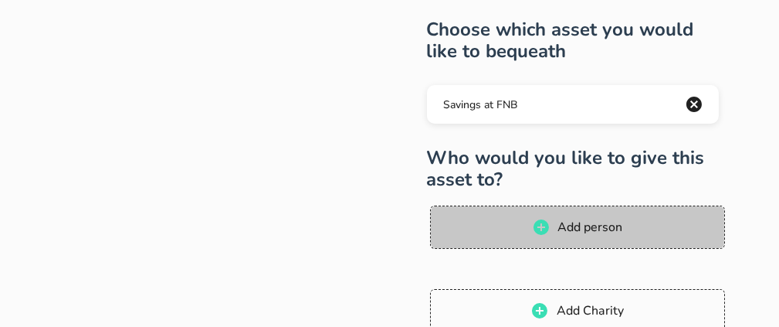
click at [655, 232] on span "Add person" at bounding box center [576, 227] width 263 height 19
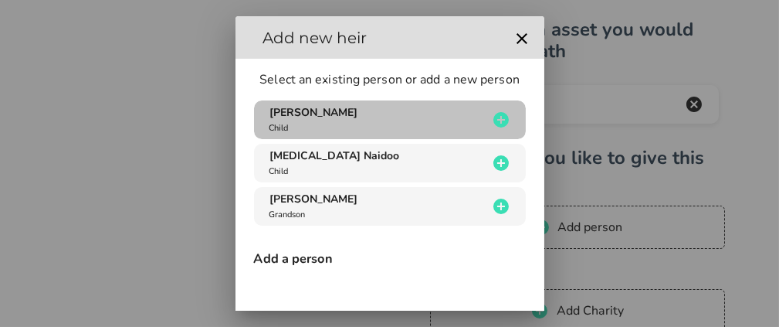
click at [465, 124] on div "[PERSON_NAME] Child" at bounding box center [377, 119] width 222 height 29
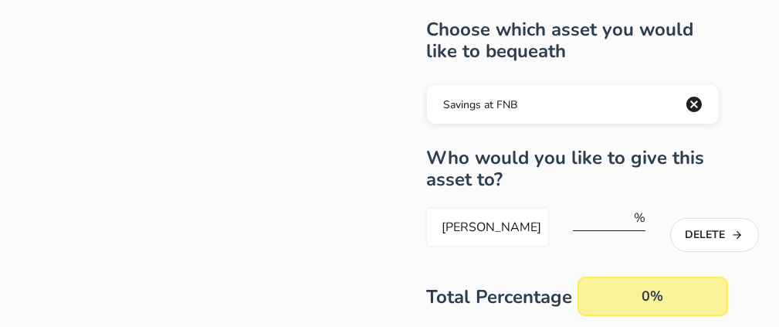
click at [603, 218] on input "number" at bounding box center [602, 217] width 59 height 25
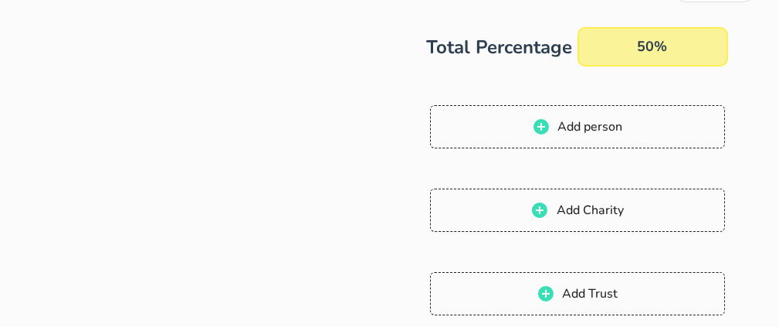
scroll to position [520, 0]
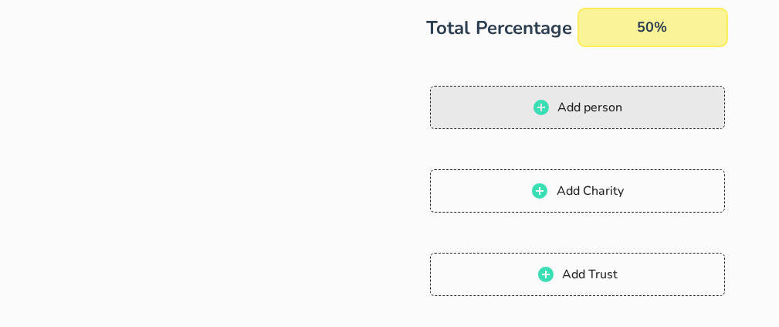
type input "50"
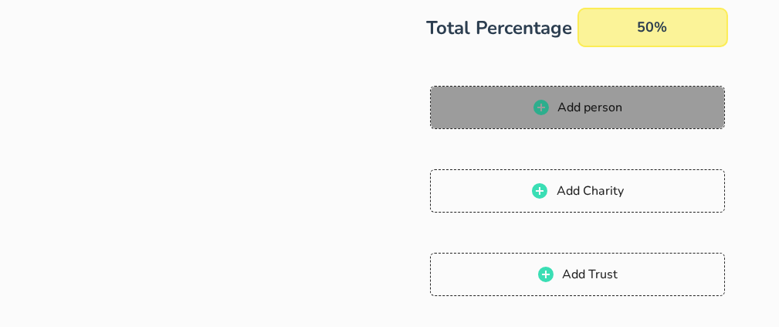
click at [597, 120] on button "Add person" at bounding box center [577, 107] width 295 height 43
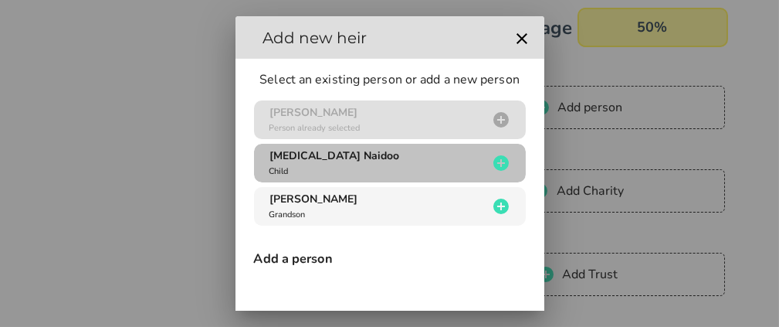
click at [375, 161] on div "[MEDICAL_DATA] Naidoo Child" at bounding box center [377, 162] width 222 height 29
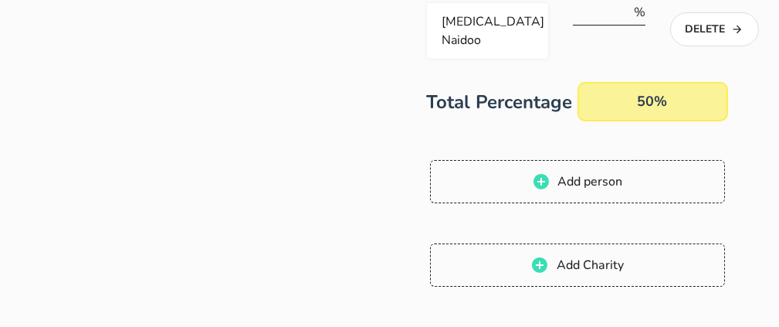
click at [591, 16] on input "number" at bounding box center [602, 12] width 59 height 25
type input "50"
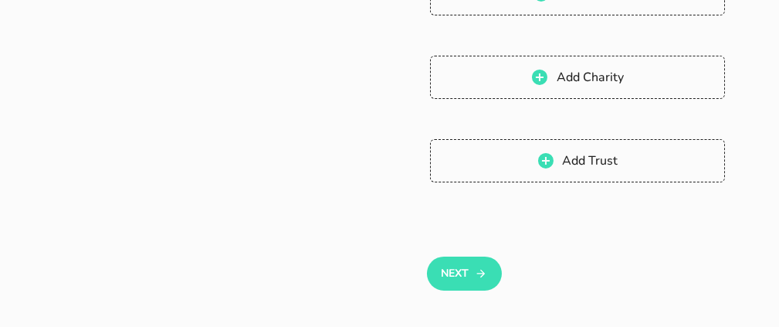
scroll to position [883, 0]
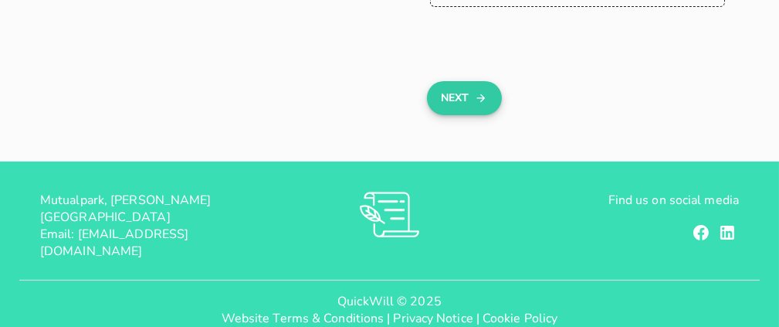
click at [474, 96] on button "Next" at bounding box center [464, 98] width 75 height 34
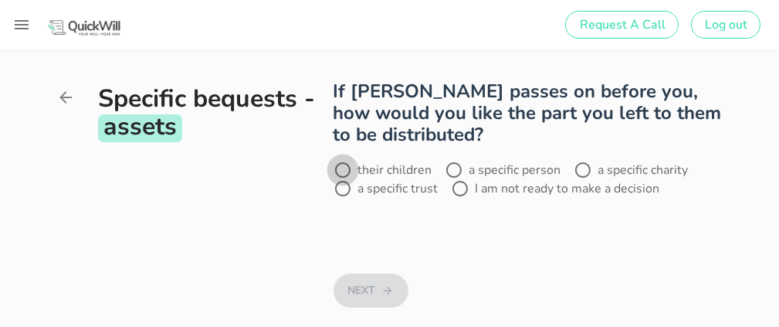
click at [343, 170] on div at bounding box center [343, 170] width 26 height 26
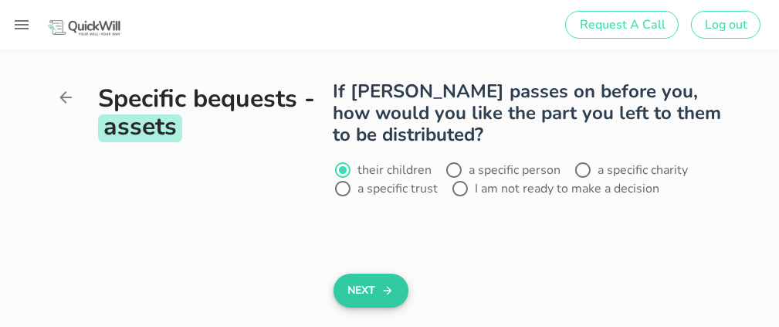
click at [364, 289] on button "Next" at bounding box center [370, 290] width 75 height 34
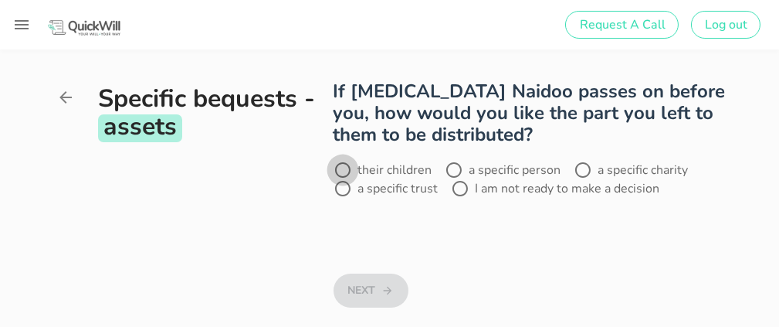
click at [340, 166] on div at bounding box center [343, 170] width 26 height 26
radio input "true"
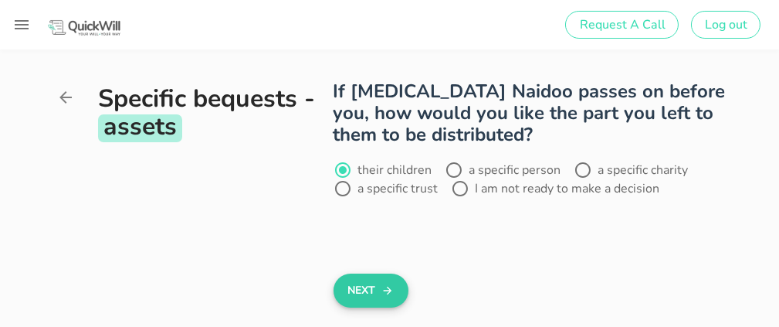
click at [371, 289] on button "Next" at bounding box center [370, 290] width 75 height 34
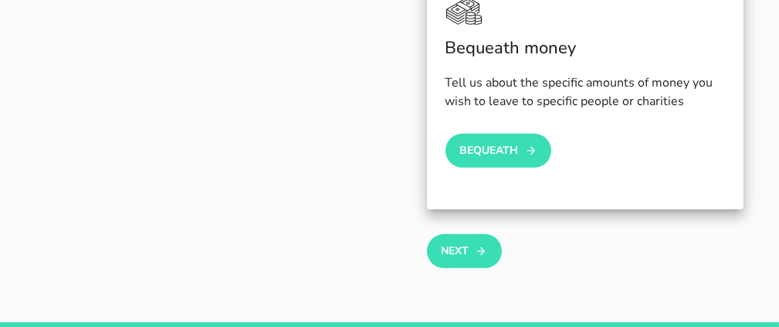
scroll to position [1384, 0]
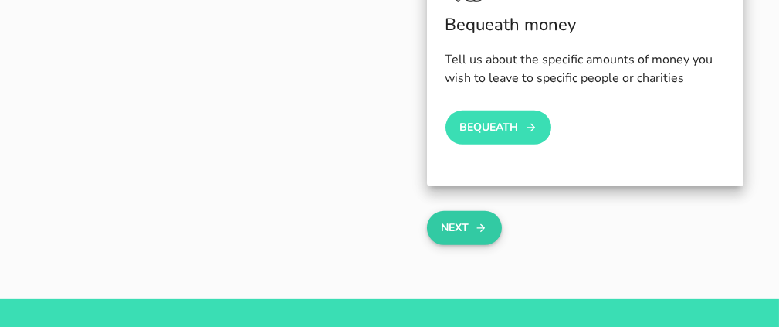
click at [472, 228] on button "Next" at bounding box center [464, 228] width 75 height 34
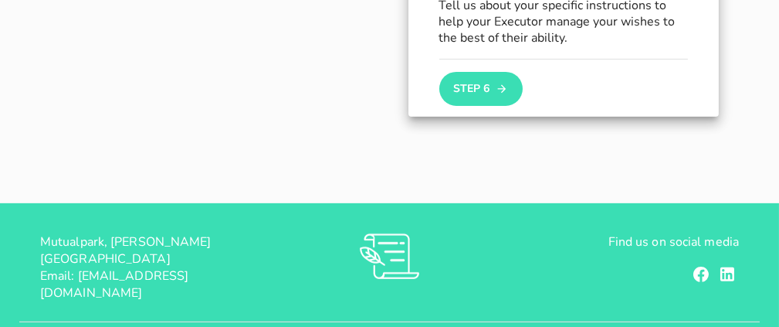
scroll to position [1308, 0]
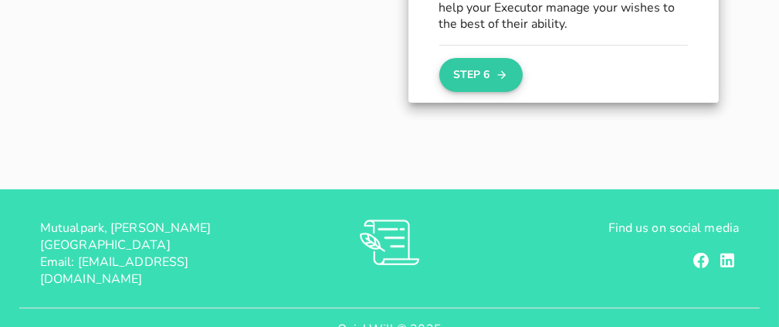
click at [465, 74] on button "Step 6" at bounding box center [480, 75] width 83 height 34
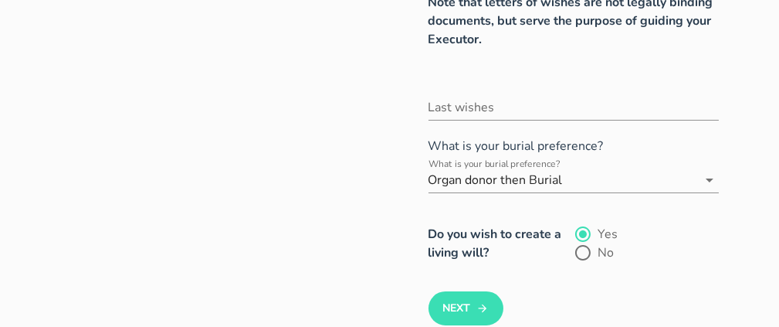
scroll to position [392, 0]
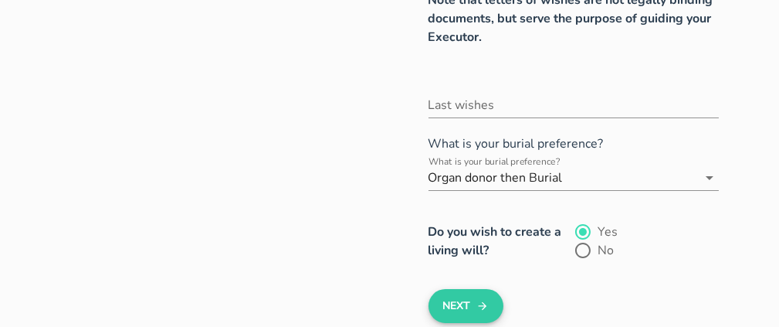
click at [476, 313] on button "Next" at bounding box center [465, 306] width 75 height 34
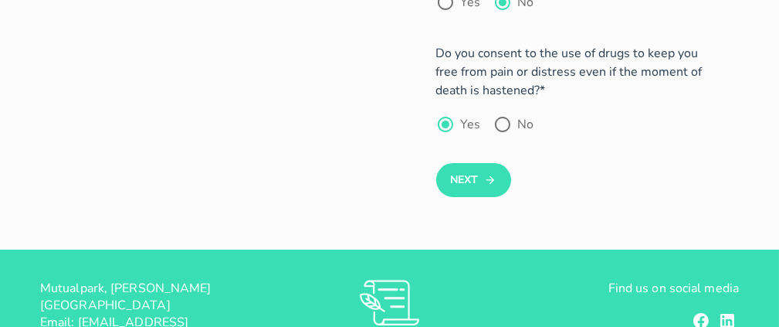
scroll to position [642, 0]
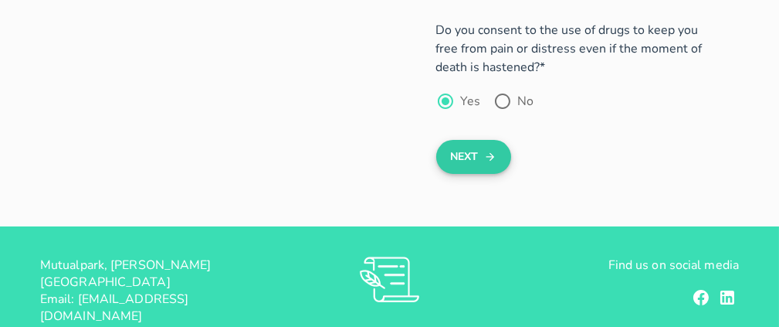
click at [467, 158] on button "Next" at bounding box center [473, 157] width 75 height 34
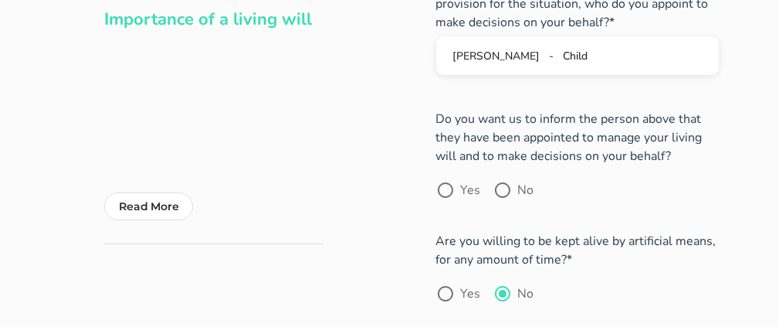
scroll to position [150, 0]
click at [450, 191] on div at bounding box center [445, 191] width 26 height 26
radio input "true"
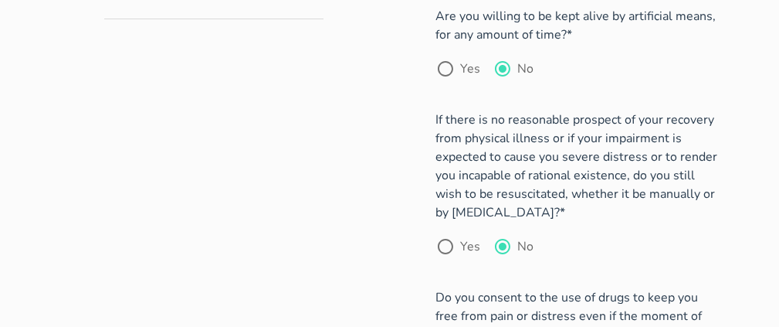
scroll to position [609, 0]
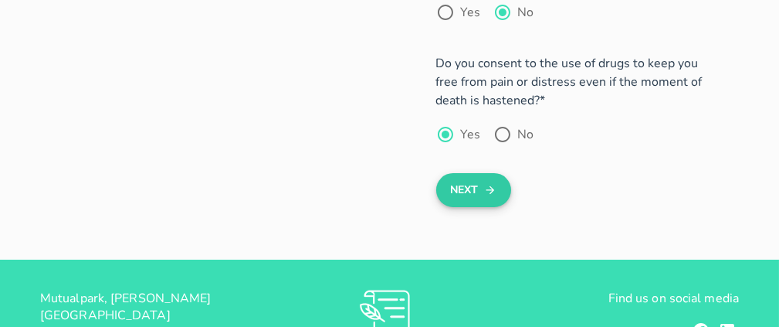
click at [474, 197] on button "Next" at bounding box center [473, 190] width 75 height 34
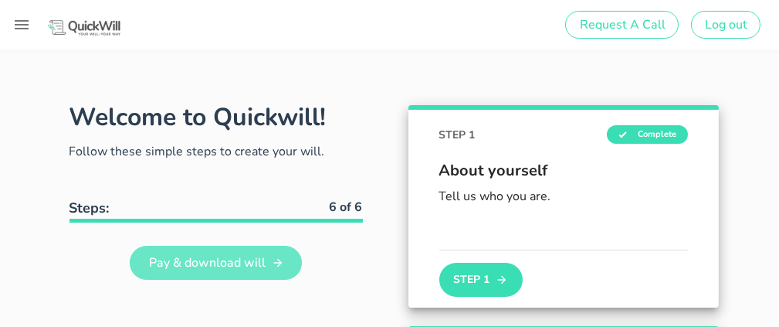
click at [222, 273] on link "Pay & download will" at bounding box center [216, 262] width 173 height 34
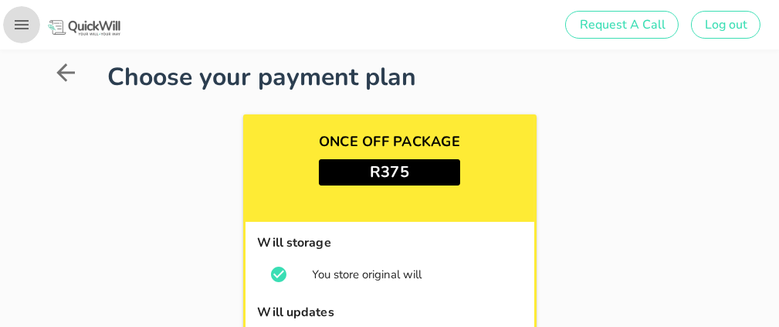
click at [26, 30] on icon "button" at bounding box center [21, 24] width 19 height 19
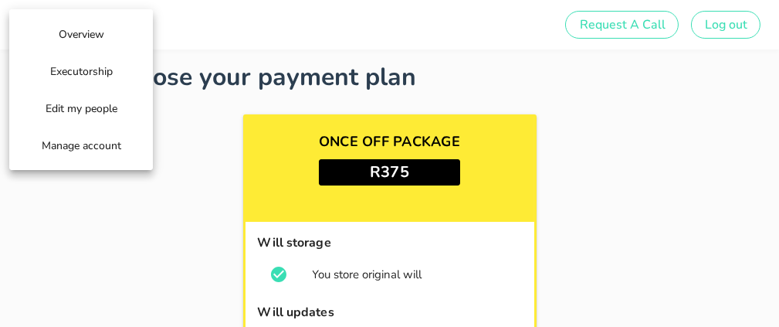
click at [101, 144] on span "Manage account" at bounding box center [81, 145] width 80 height 15
